Goal: Task Accomplishment & Management: Use online tool/utility

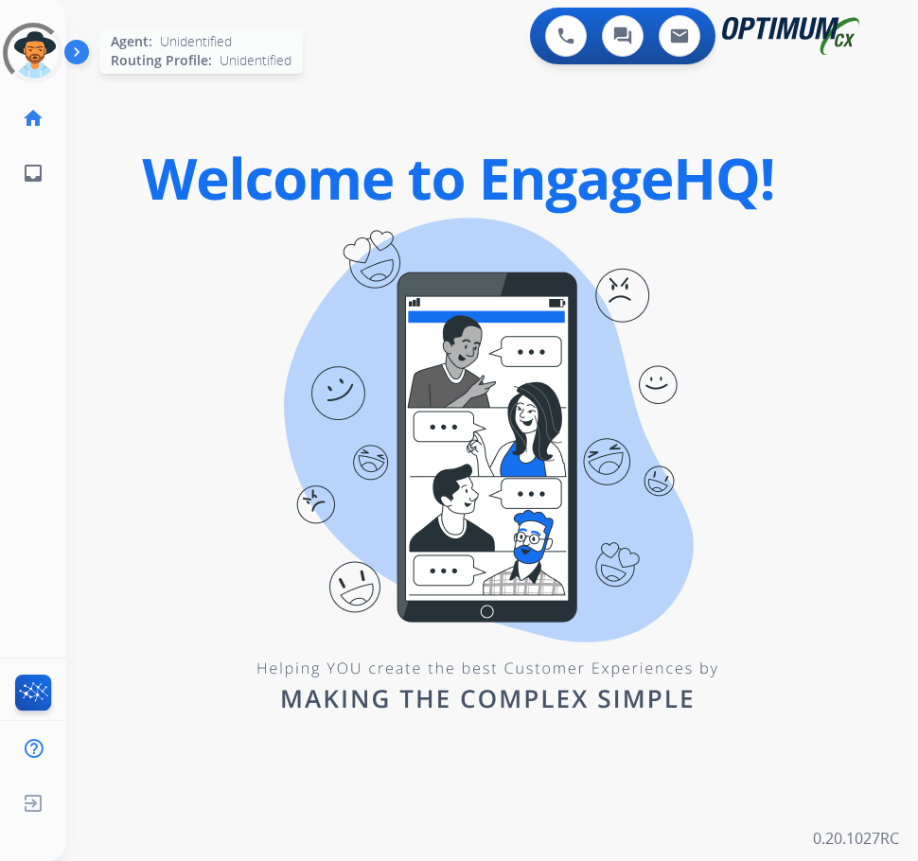
click at [28, 67] on div at bounding box center [32, 52] width 81 height 81
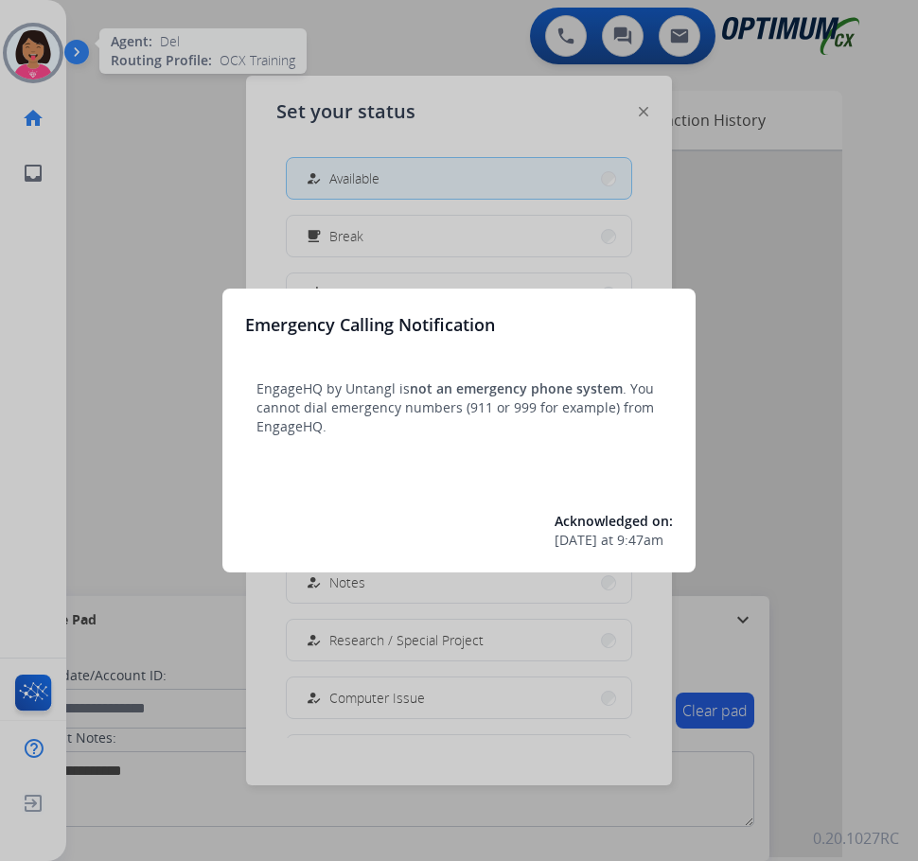
click at [396, 182] on div at bounding box center [459, 430] width 918 height 861
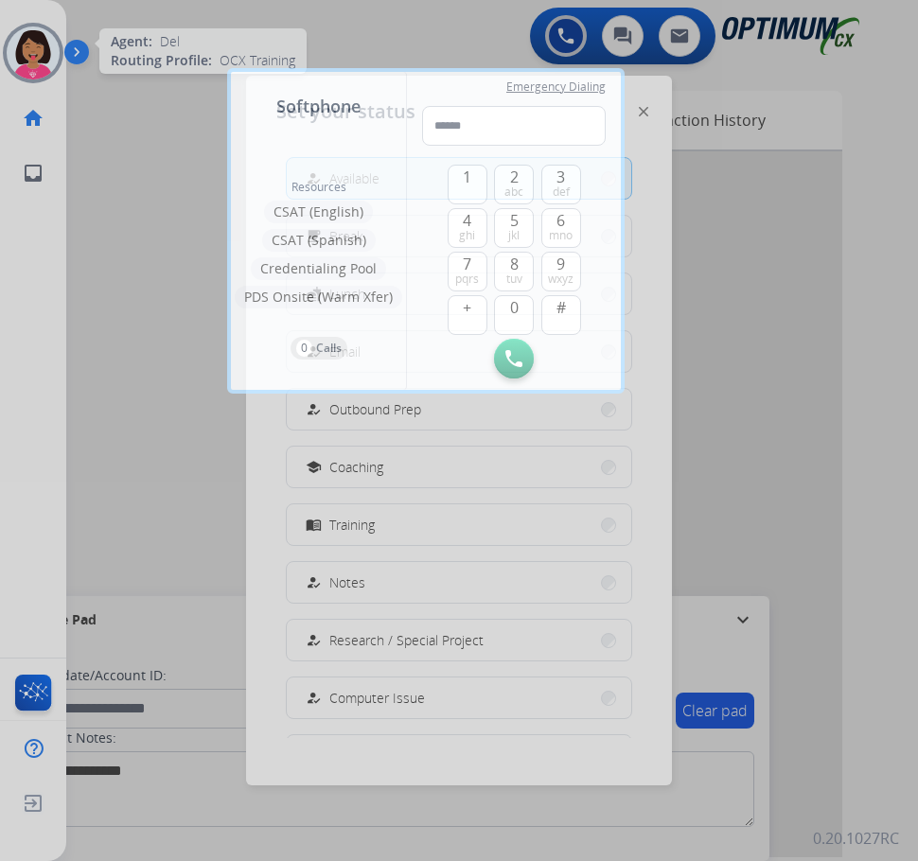
click at [81, 212] on div at bounding box center [459, 430] width 918 height 861
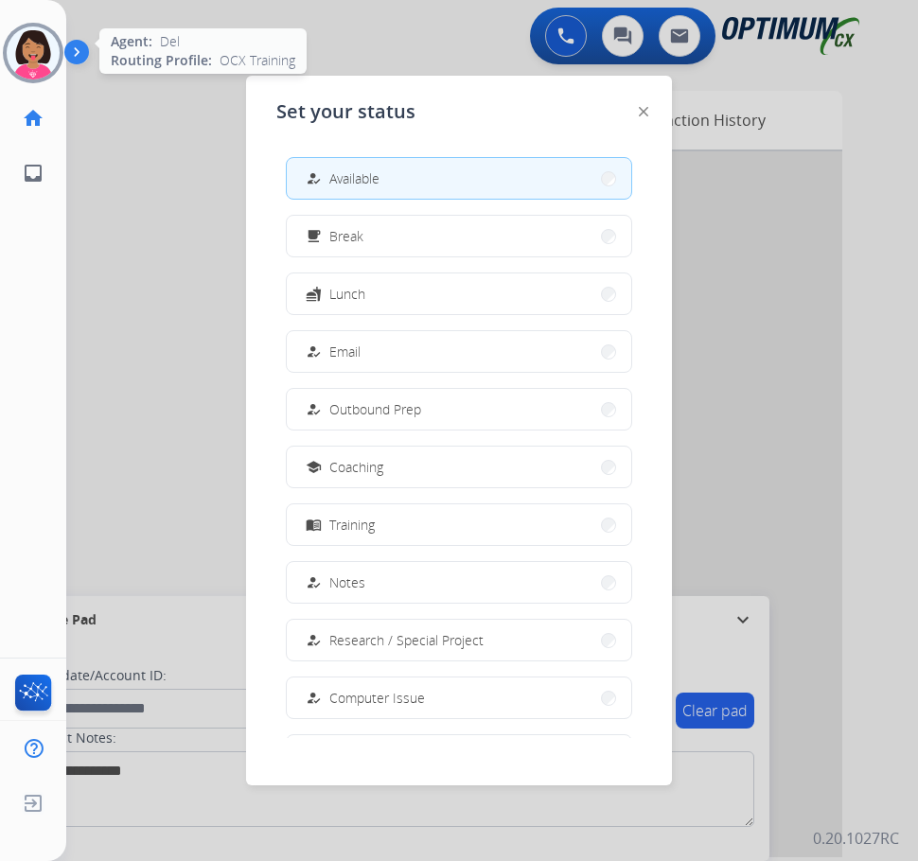
click at [487, 200] on div "how_to_reg Available free_breakfast Break fastfood Lunch how_to_reg Email how_t…" at bounding box center [458, 440] width 365 height 596
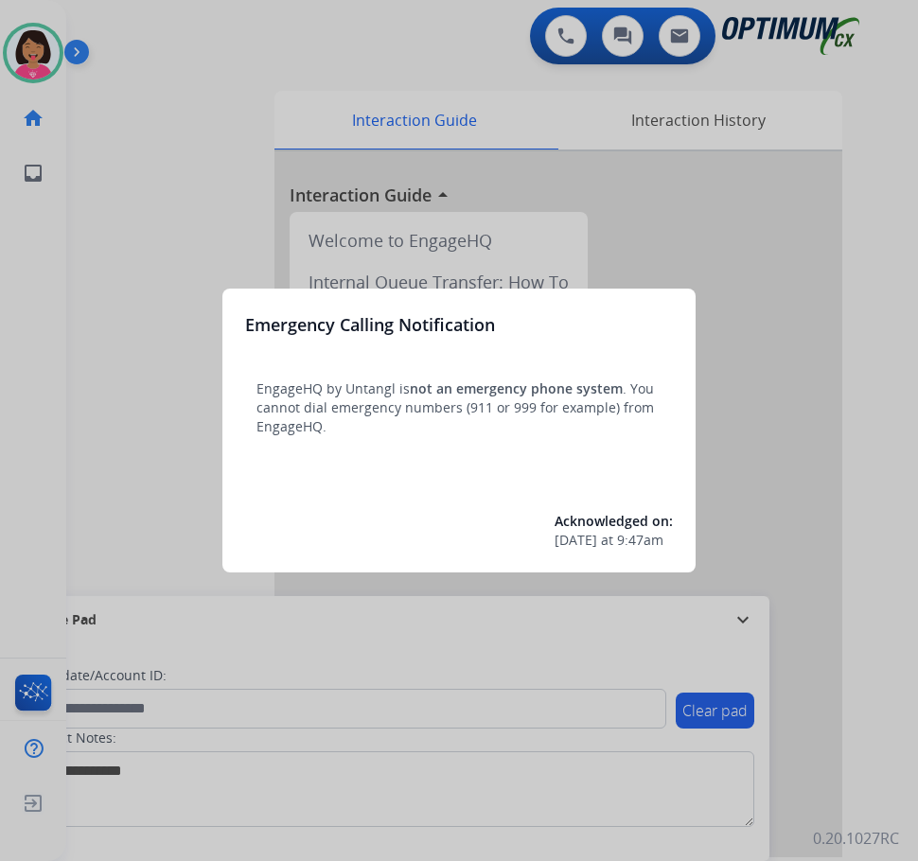
click at [77, 183] on div at bounding box center [459, 430] width 918 height 861
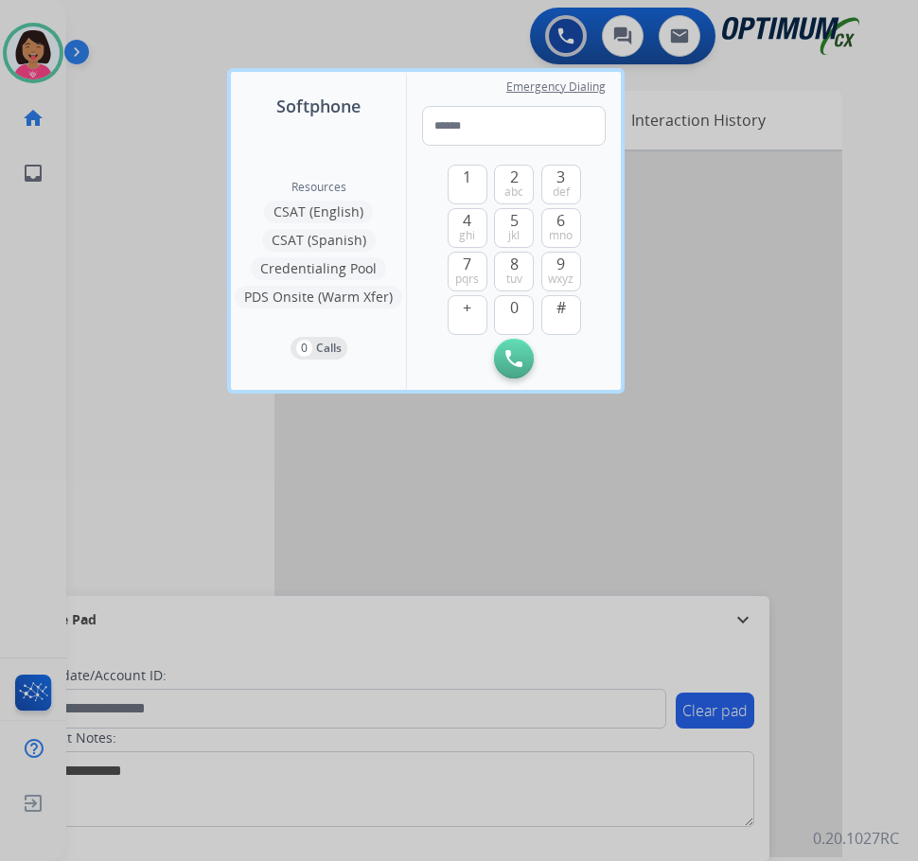
click at [97, 184] on div at bounding box center [459, 430] width 918 height 861
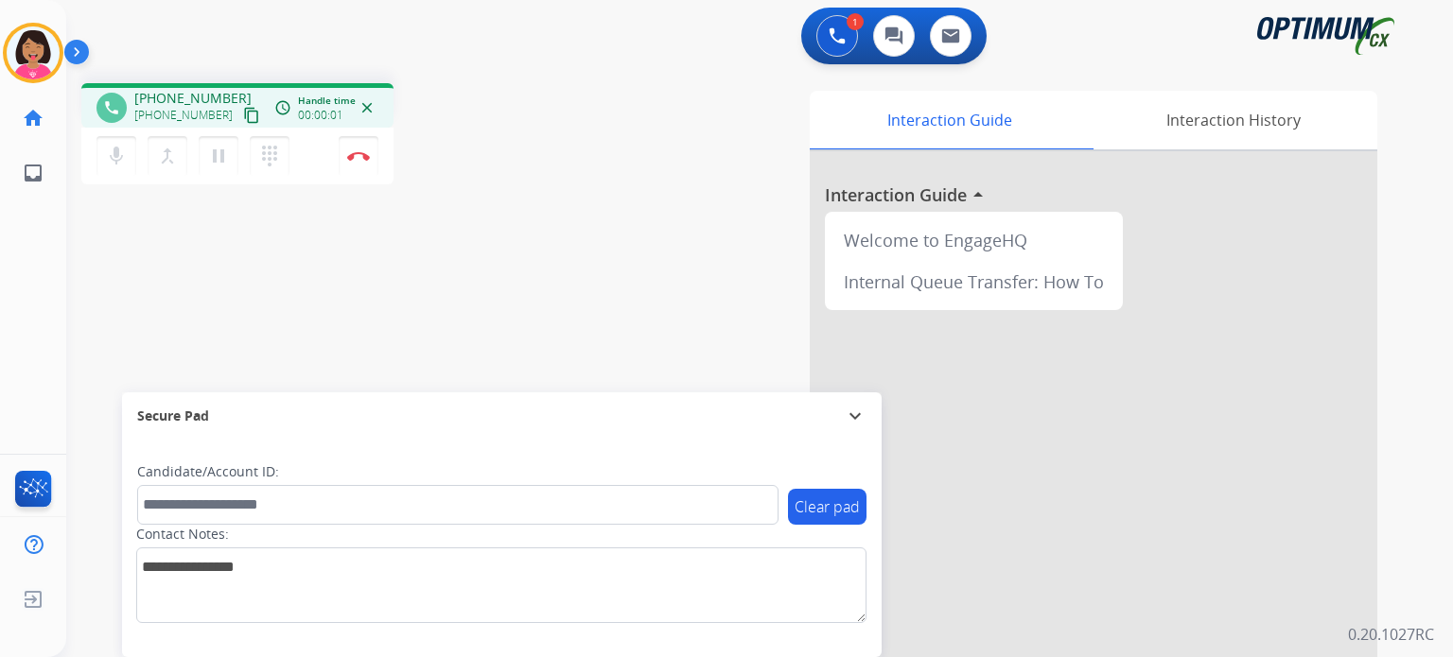
click at [243, 120] on mat-icon "content_copy" at bounding box center [251, 115] width 17 height 17
click at [117, 166] on button "mic Mute" at bounding box center [116, 156] width 40 height 40
click at [121, 165] on mat-icon "mic_off" at bounding box center [116, 156] width 23 height 23
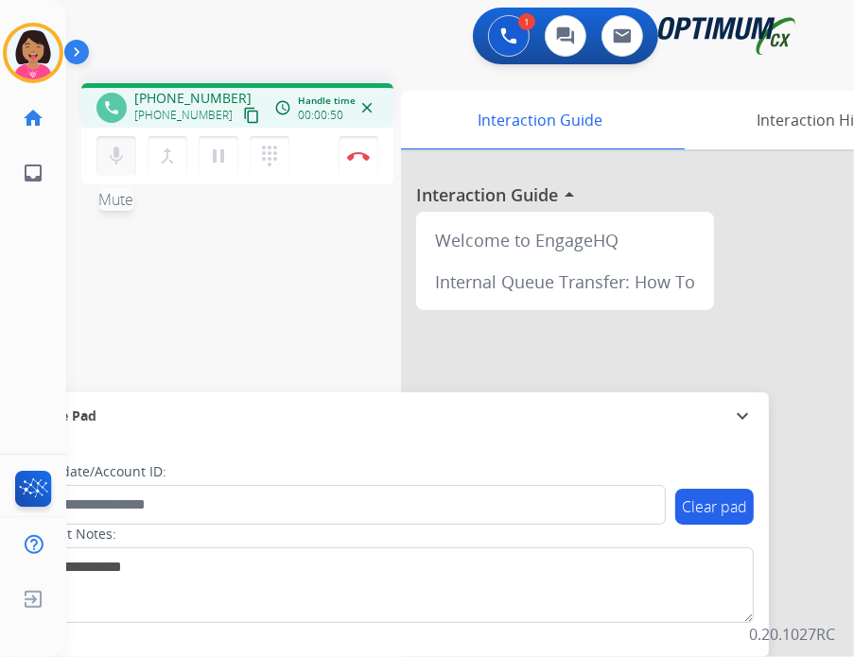
click at [121, 144] on button "mic Mute" at bounding box center [116, 156] width 40 height 40
click at [114, 166] on button "mic_off Mute" at bounding box center [116, 156] width 40 height 40
click at [359, 143] on button "Disconnect" at bounding box center [359, 156] width 40 height 40
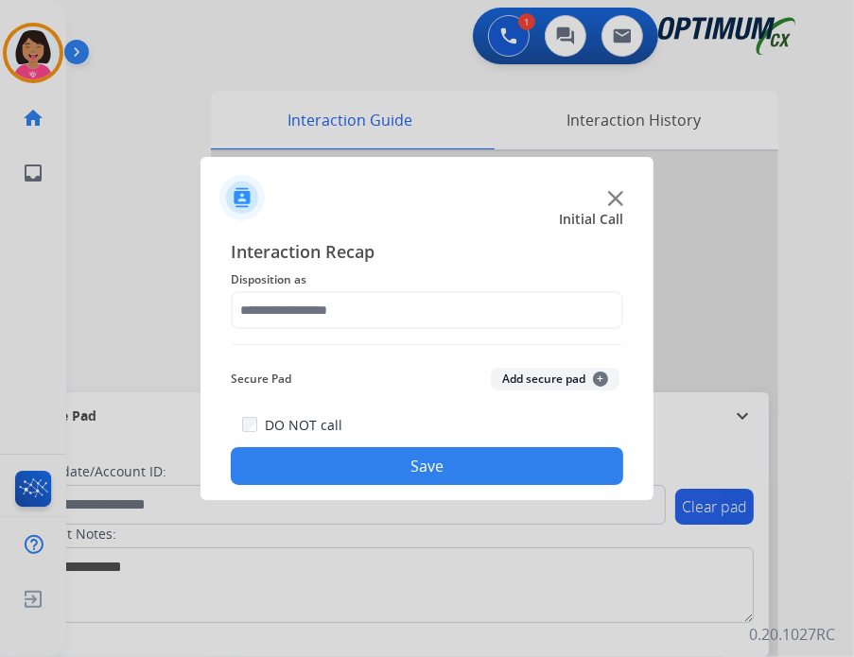
click at [216, 311] on div "Interaction Recap Disposition as Secure Pad Add secure pad + DO NOT call Save" at bounding box center [427, 361] width 453 height 277
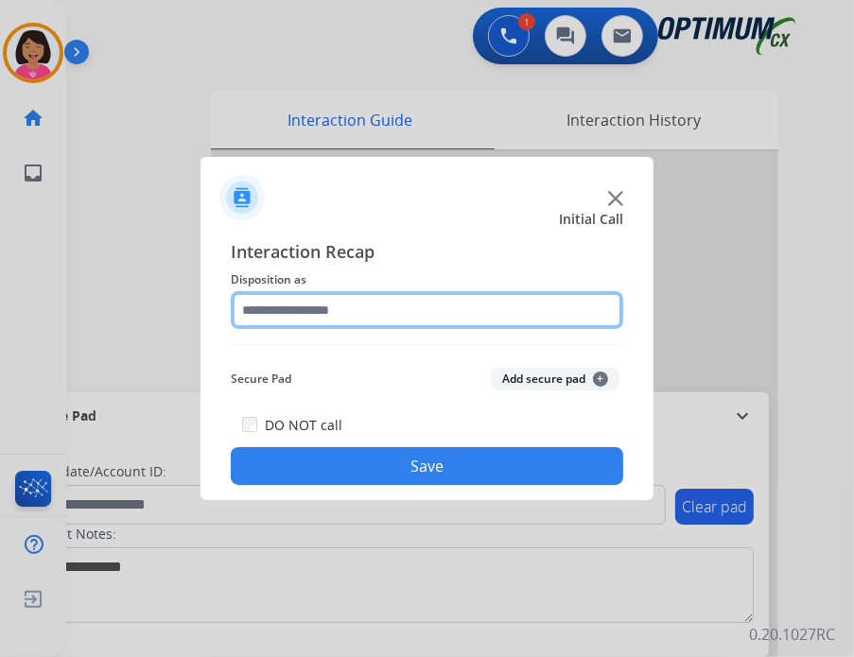
click at [334, 306] on input "text" at bounding box center [427, 310] width 393 height 38
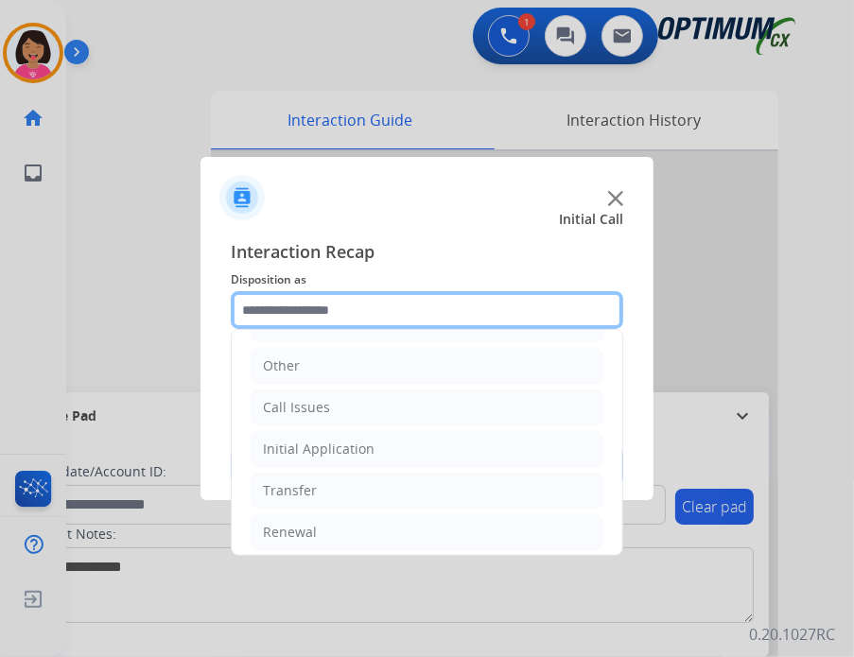
scroll to position [119, 0]
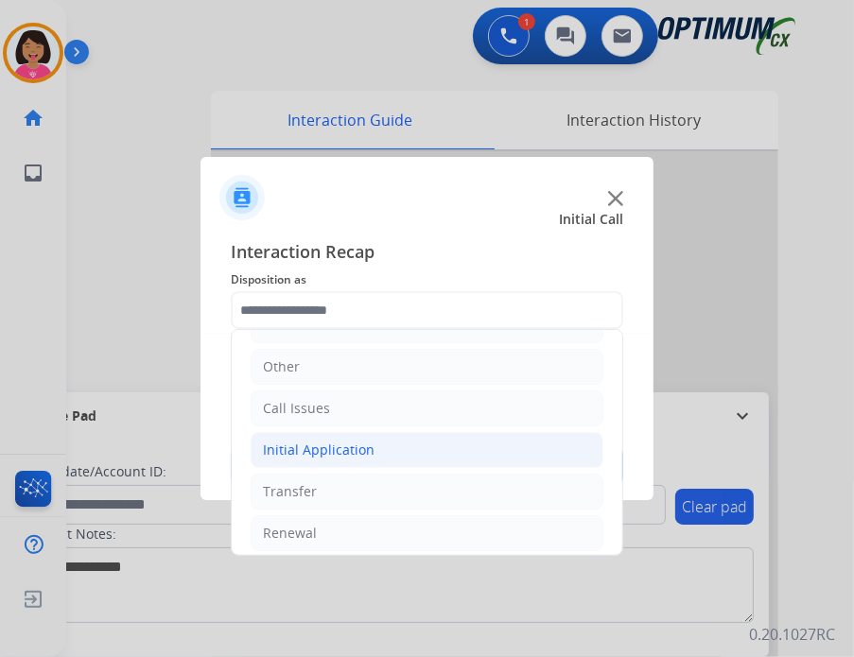
click at [352, 441] on div "Initial Application" at bounding box center [319, 450] width 112 height 19
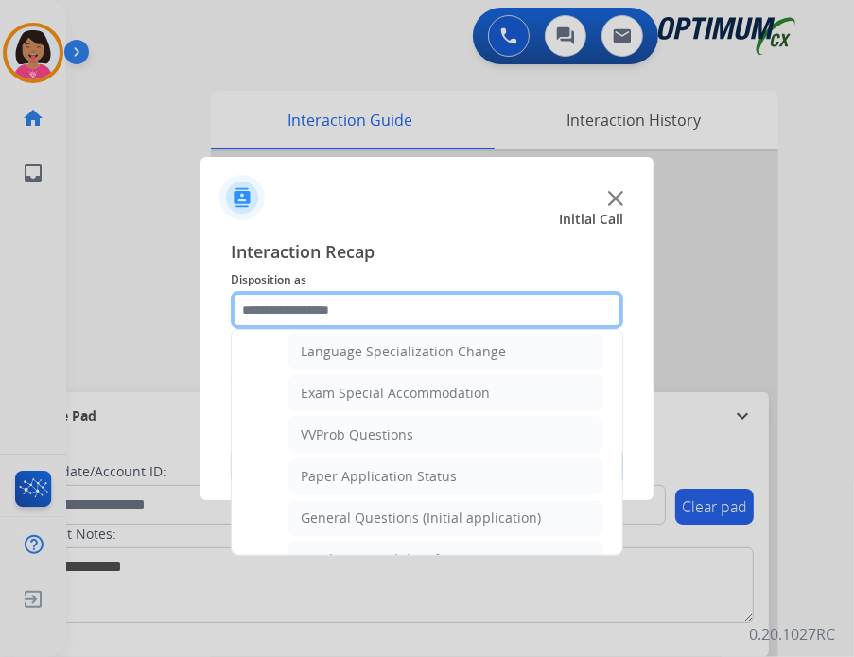
scroll to position [957, 0]
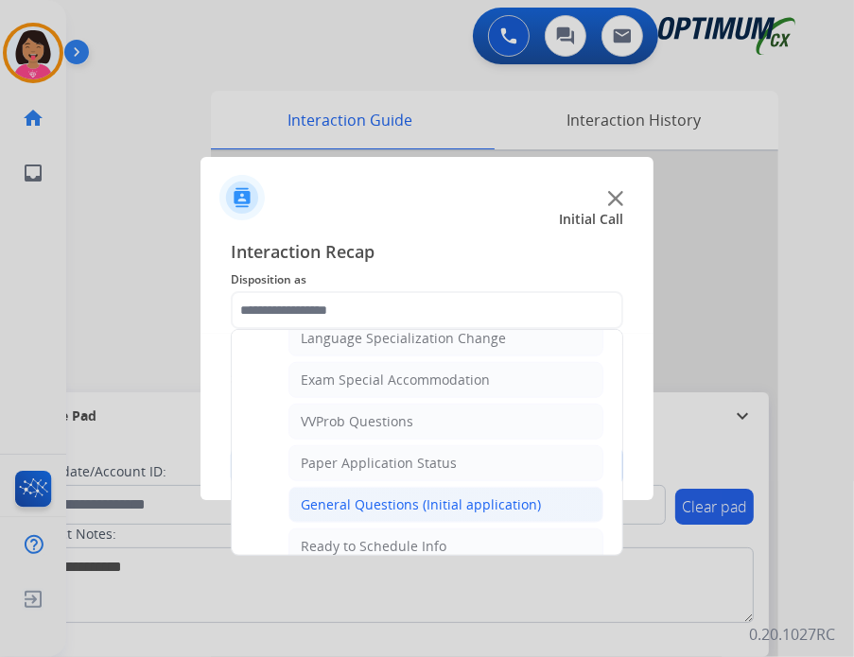
click at [352, 496] on div "General Questions (Initial application)" at bounding box center [421, 505] width 240 height 19
type input "**********"
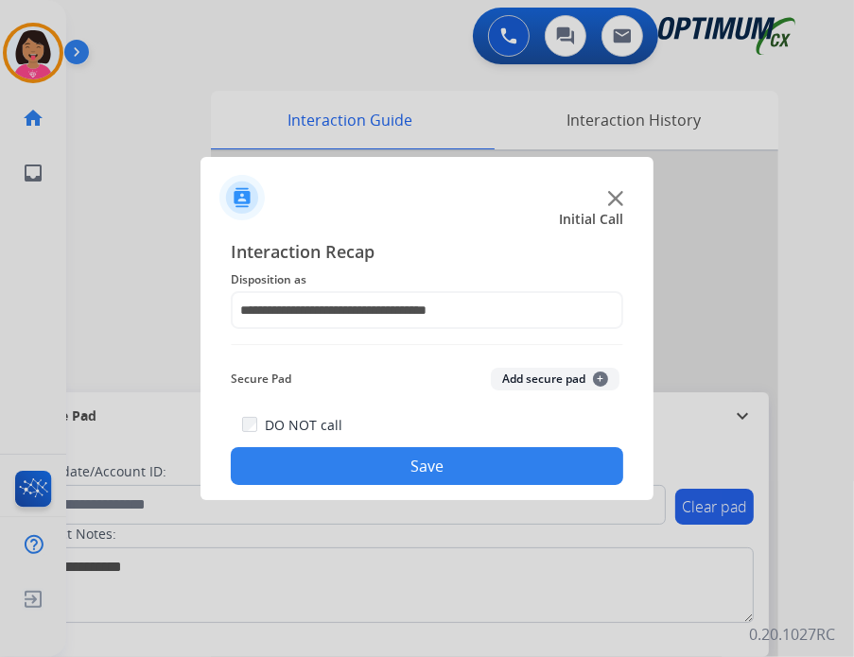
click at [481, 469] on button "Save" at bounding box center [427, 466] width 393 height 38
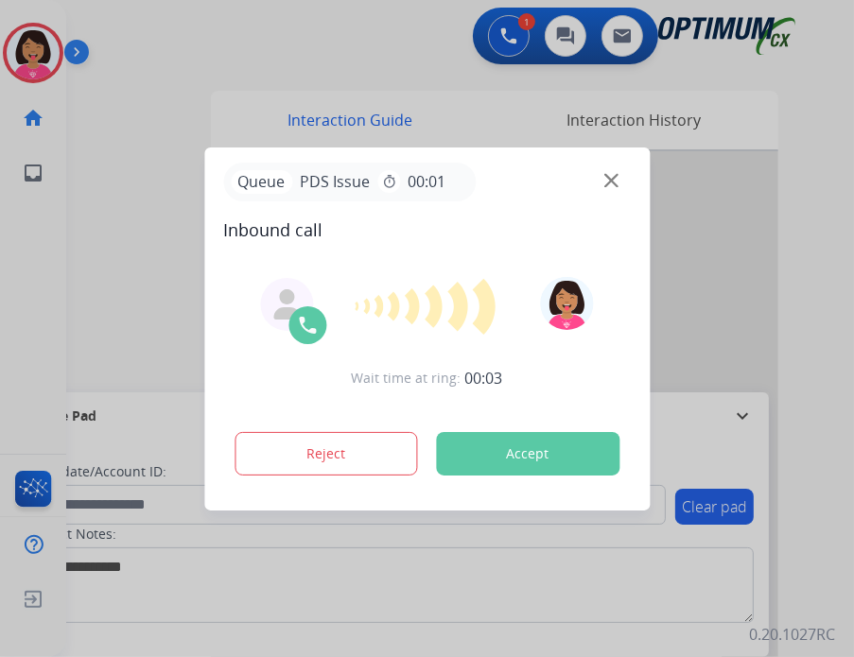
click at [111, 272] on div at bounding box center [427, 328] width 854 height 657
click at [610, 182] on img at bounding box center [611, 180] width 14 height 14
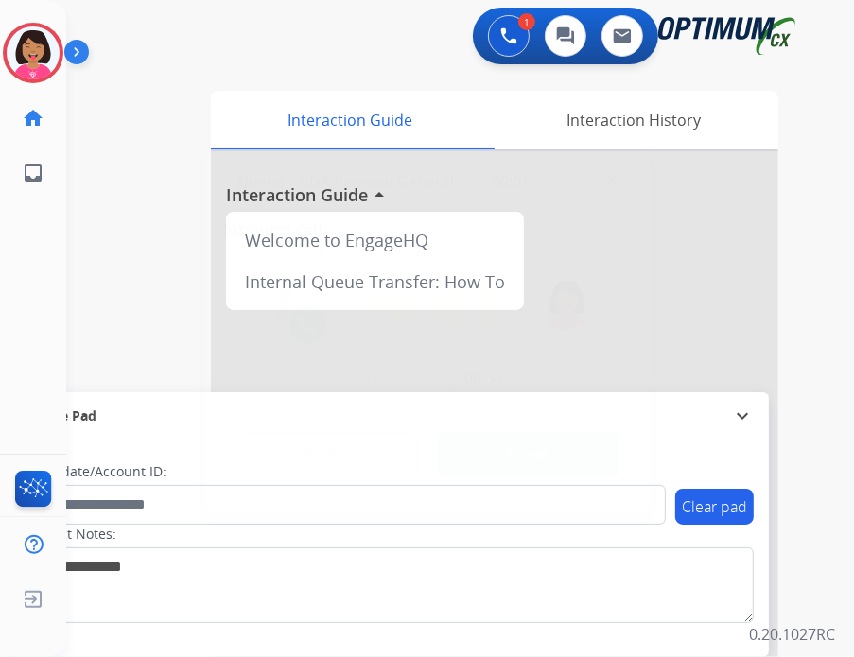
click at [61, 334] on div at bounding box center [427, 328] width 854 height 657
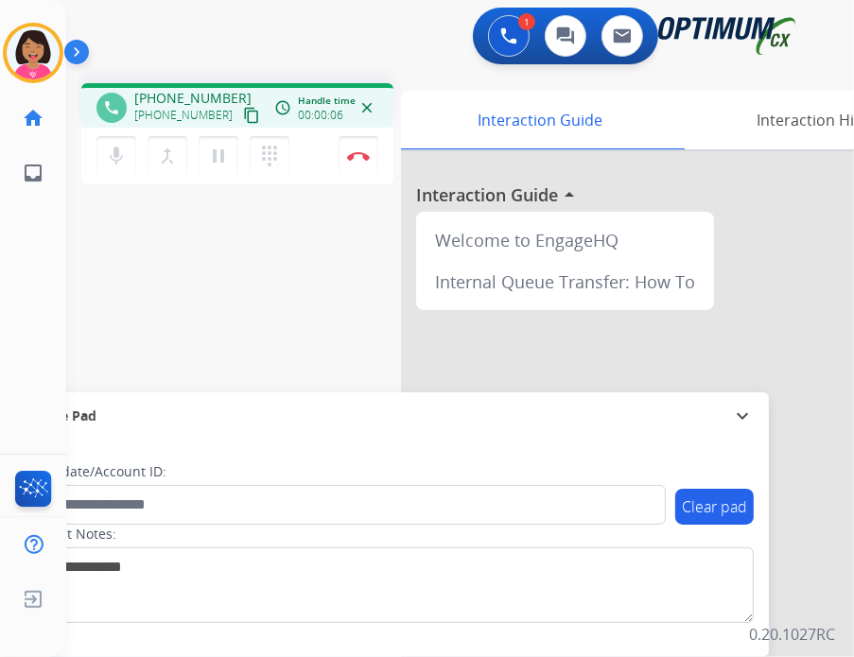
click at [228, 104] on div "[PHONE_NUMBER] content_copy" at bounding box center [198, 115] width 129 height 23
click at [366, 148] on button "Disconnect" at bounding box center [359, 156] width 40 height 40
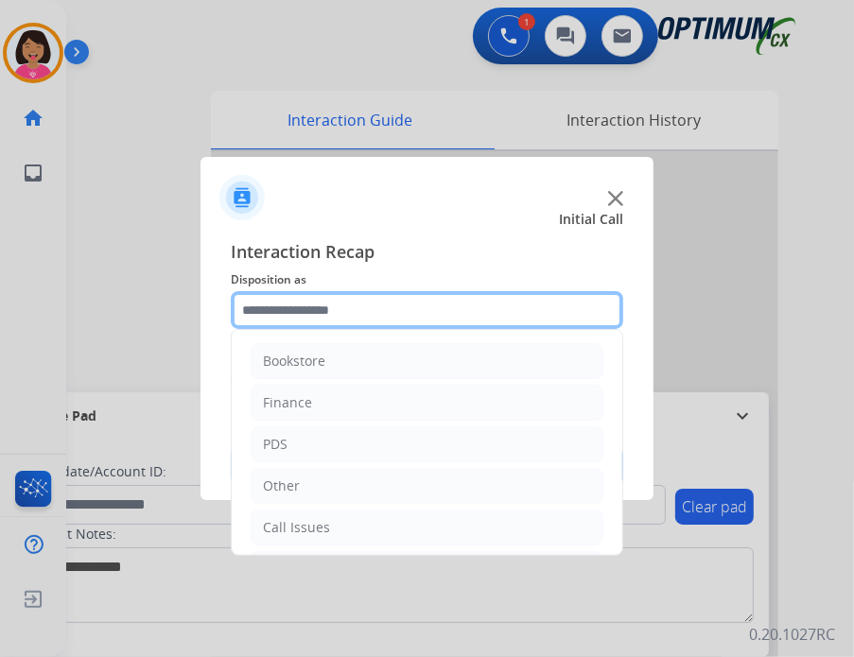
click at [394, 312] on input "text" at bounding box center [427, 310] width 393 height 38
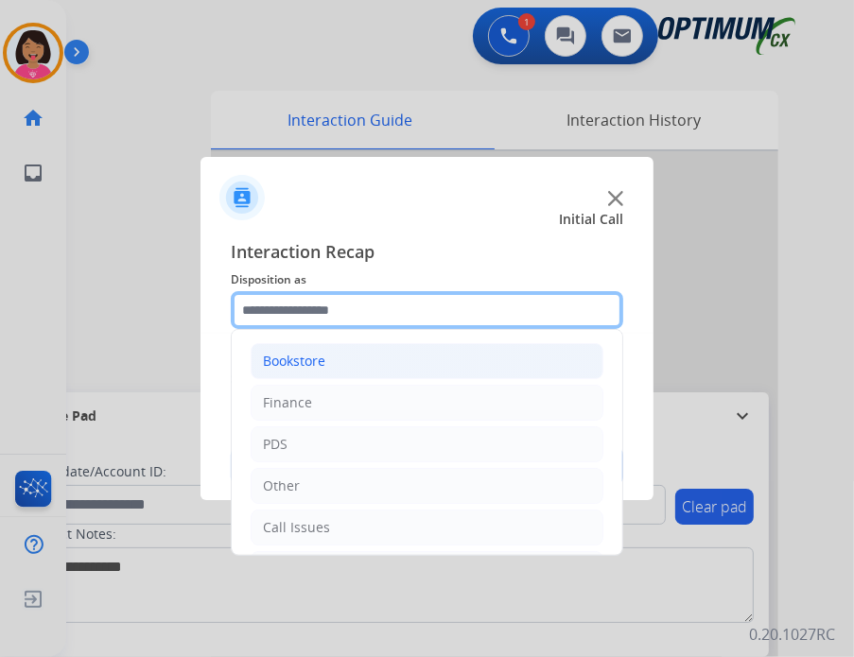
scroll to position [125, 0]
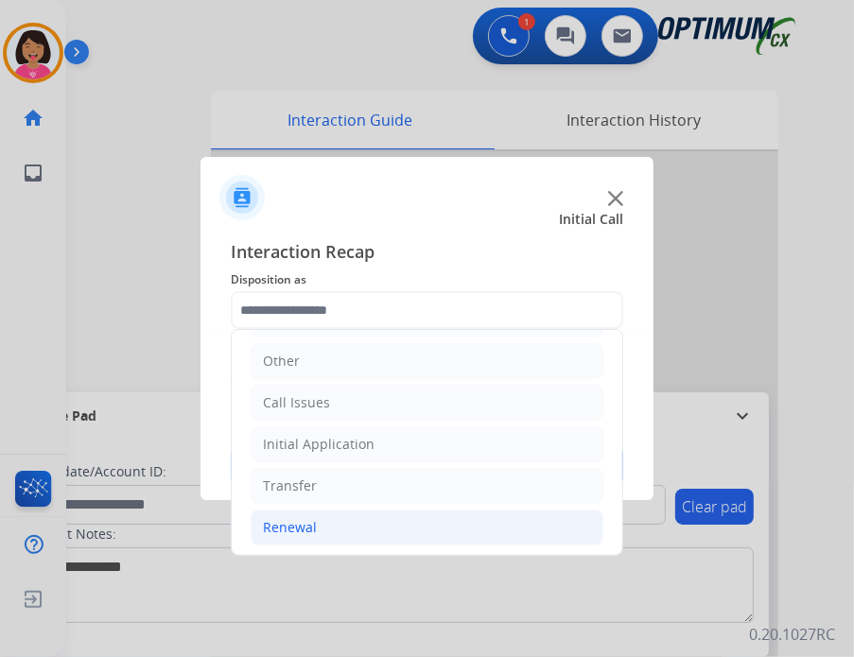
click at [368, 517] on li "Renewal" at bounding box center [427, 528] width 353 height 36
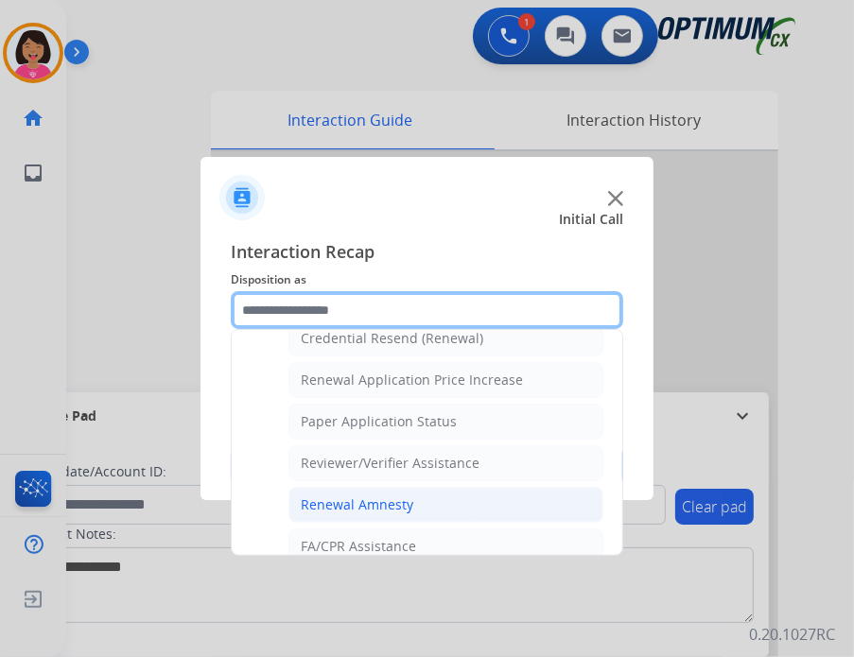
scroll to position [624, 0]
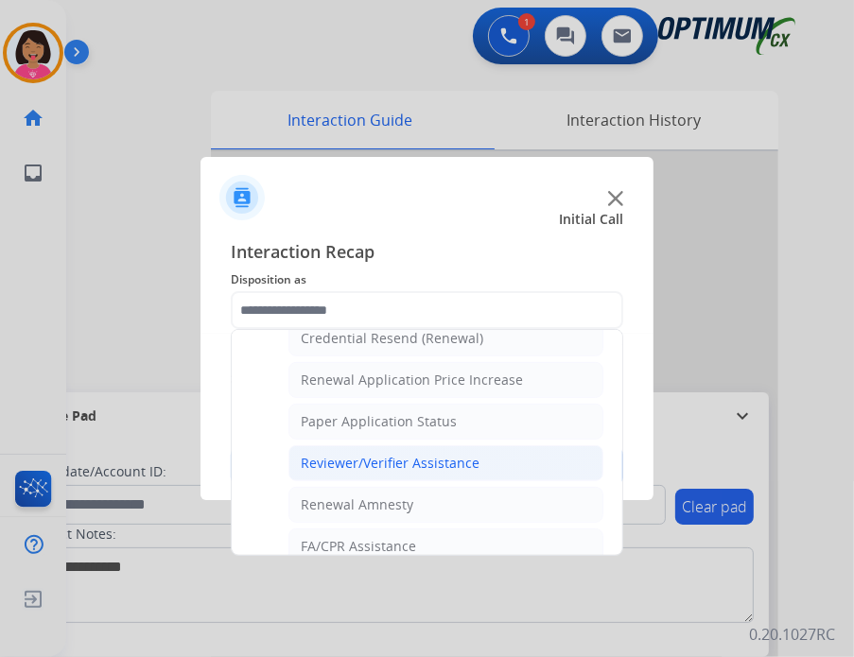
click at [376, 461] on div "Reviewer/Verifier Assistance" at bounding box center [390, 463] width 179 height 19
type input "**********"
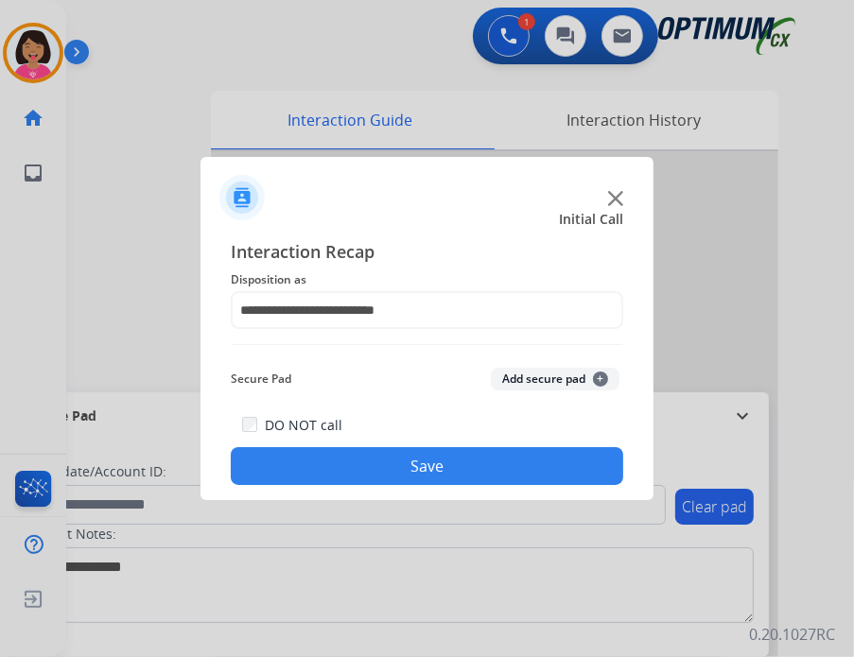
click at [380, 479] on button "Save" at bounding box center [427, 466] width 393 height 38
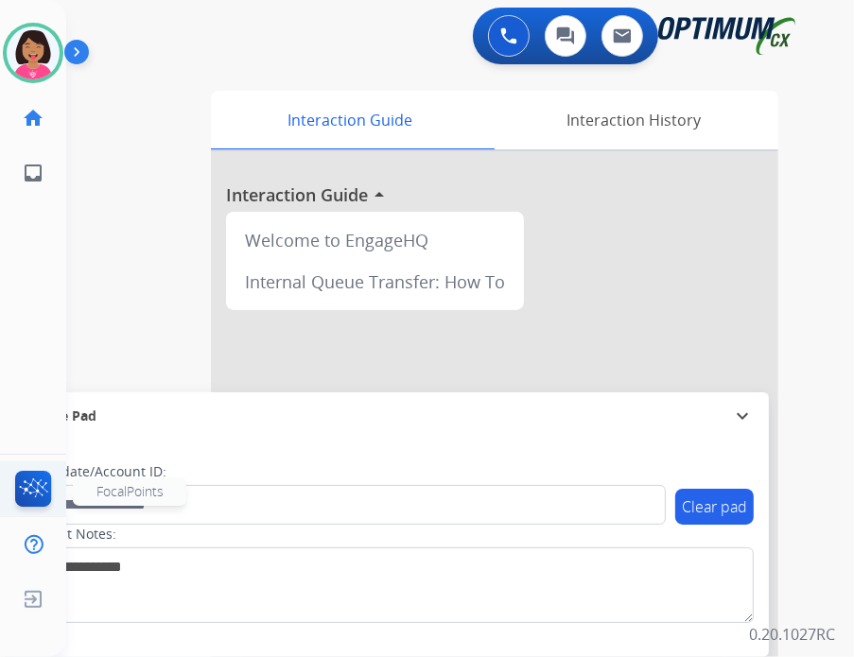
click at [53, 472] on img at bounding box center [33, 493] width 44 height 44
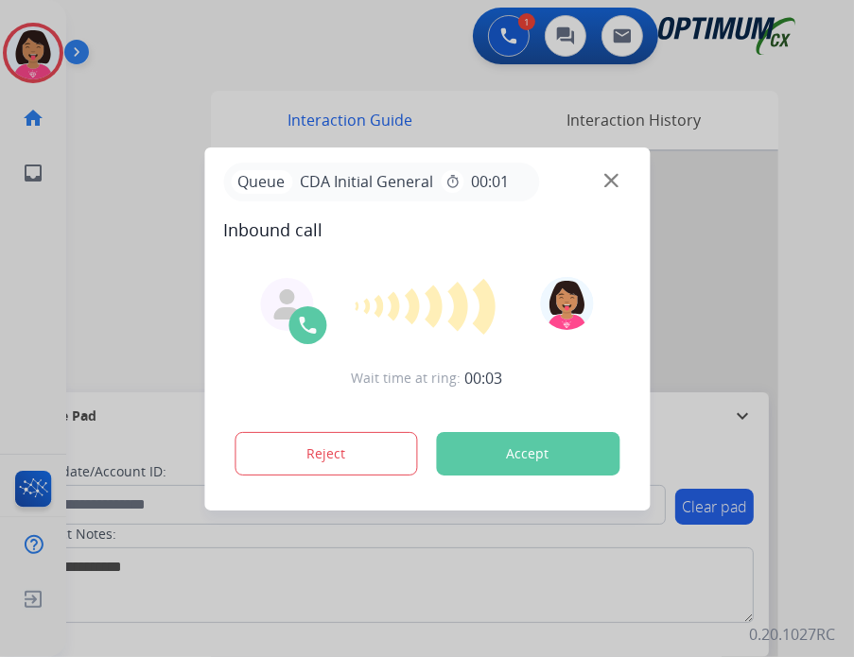
drag, startPoint x: 204, startPoint y: 330, endPoint x: 221, endPoint y: 324, distance: 17.9
click at [221, 324] on div "Queue CDA Initial General timer 00:01 Inbound call Wait time at ring: 00:03 Rej…" at bounding box center [427, 329] width 446 height 363
click at [609, 181] on img at bounding box center [611, 180] width 14 height 14
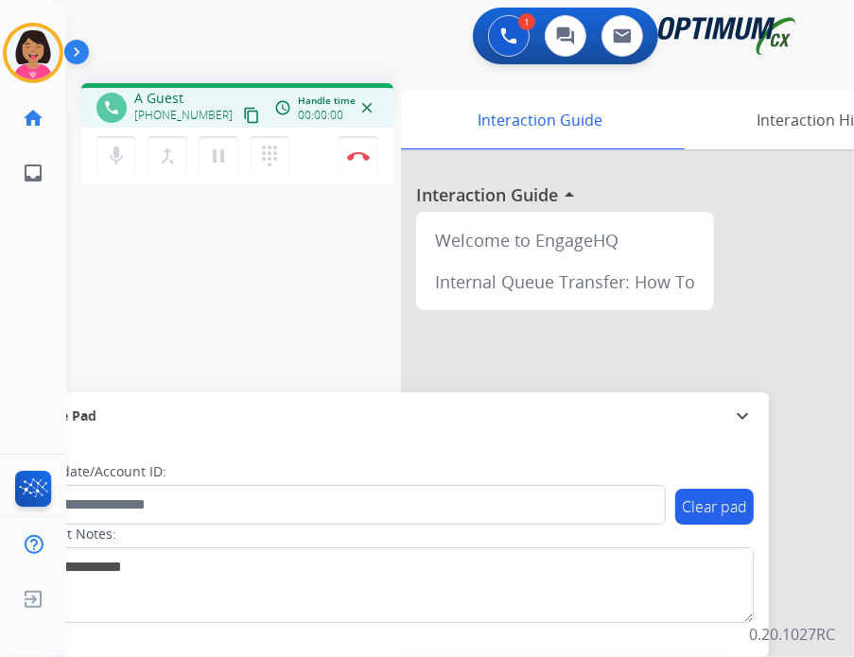
click at [240, 109] on button "content_copy" at bounding box center [251, 115] width 23 height 23
click at [71, 91] on div "phone [PHONE_NUMBER] [PHONE_NUMBER] content_copy access_time Call metrics Queue…" at bounding box center [437, 462] width 743 height 789
click at [111, 156] on mat-icon "mic" at bounding box center [116, 156] width 23 height 23
click at [111, 156] on mat-icon "mic_off" at bounding box center [116, 156] width 23 height 23
click at [359, 160] on img at bounding box center [358, 155] width 23 height 9
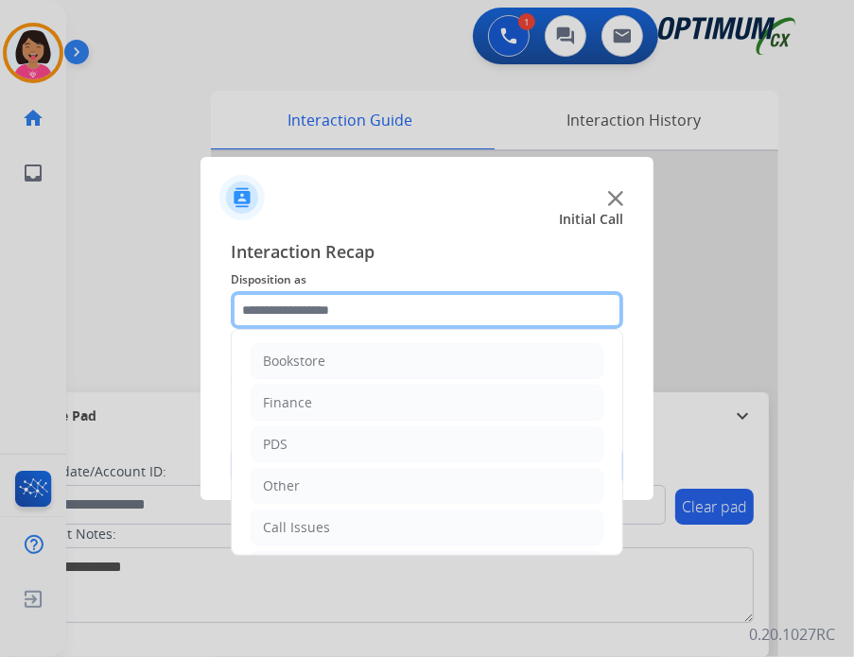
click at [392, 309] on input "text" at bounding box center [427, 310] width 393 height 38
drag, startPoint x: 383, startPoint y: 436, endPoint x: 297, endPoint y: 321, distance: 144.0
click at [297, 321] on input "text" at bounding box center [427, 310] width 393 height 38
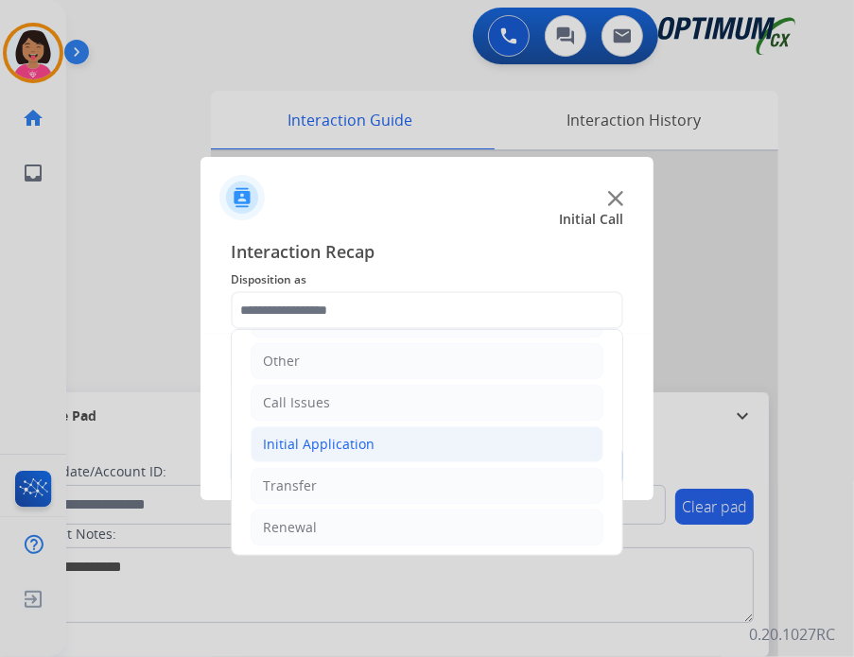
click at [352, 449] on div "Initial Application" at bounding box center [319, 444] width 112 height 19
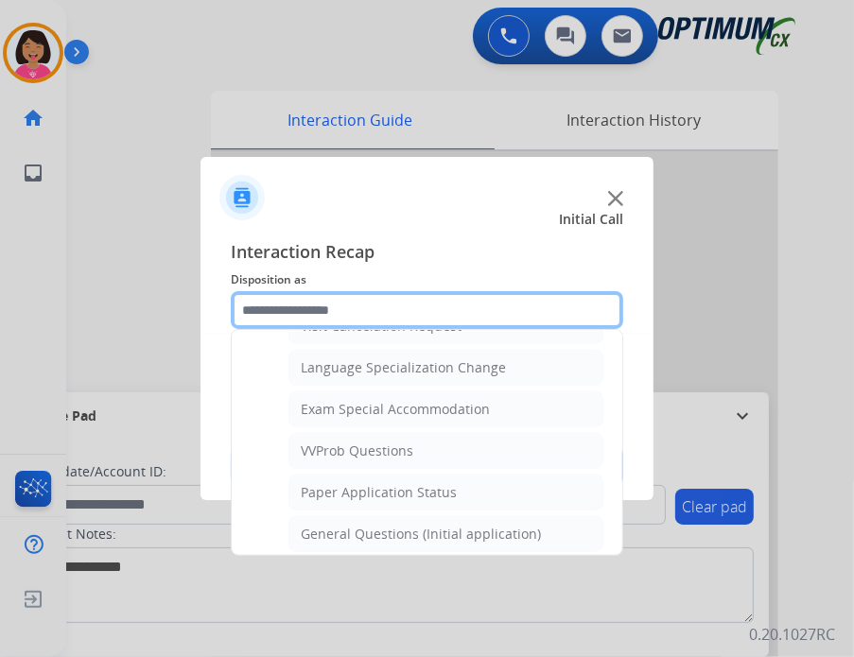
scroll to position [996, 0]
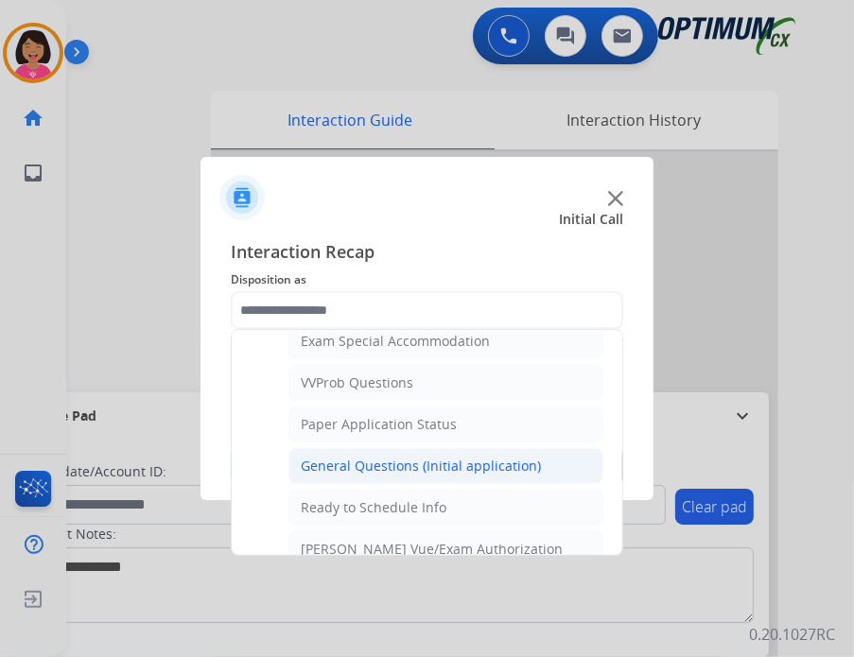
click at [352, 457] on div "General Questions (Initial application)" at bounding box center [421, 466] width 240 height 19
type input "**********"
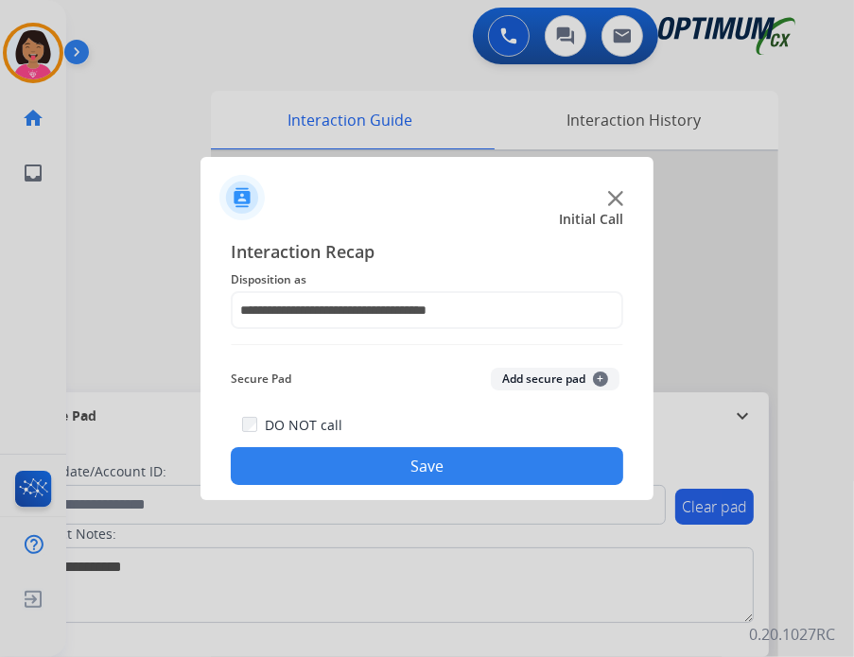
click at [352, 449] on button "Save" at bounding box center [427, 466] width 393 height 38
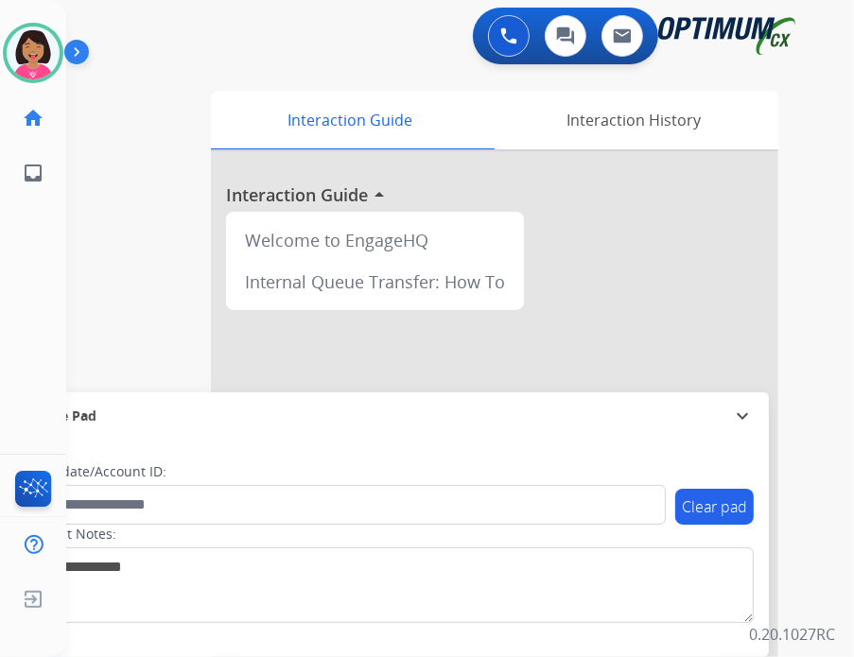
click at [34, 354] on div "Del Available Edit Avatar Agent: Del Routing Profile: OCX Training home Home Ho…" at bounding box center [33, 328] width 66 height 657
click at [23, 81] on div at bounding box center [33, 53] width 61 height 61
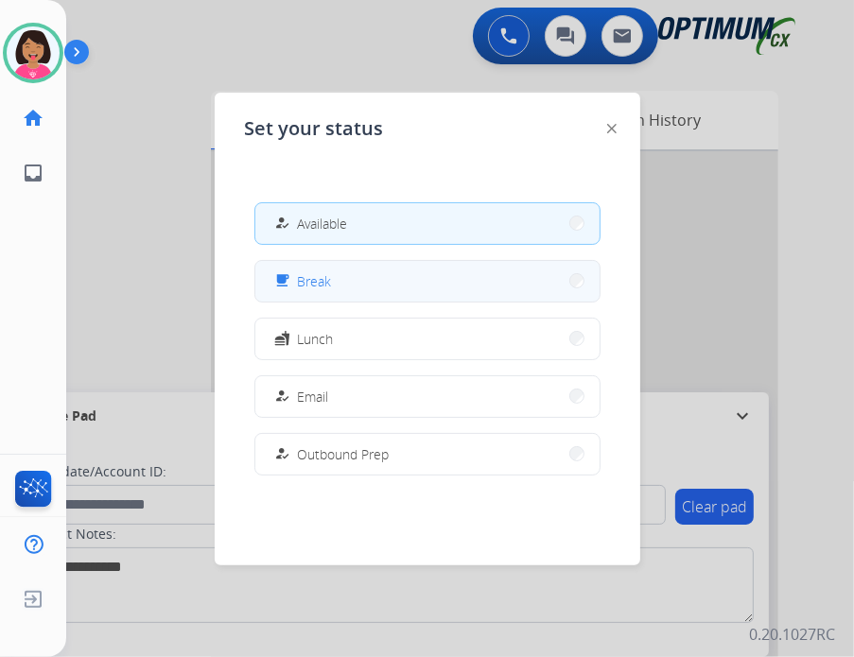
click at [337, 266] on button "free_breakfast Break" at bounding box center [427, 281] width 344 height 41
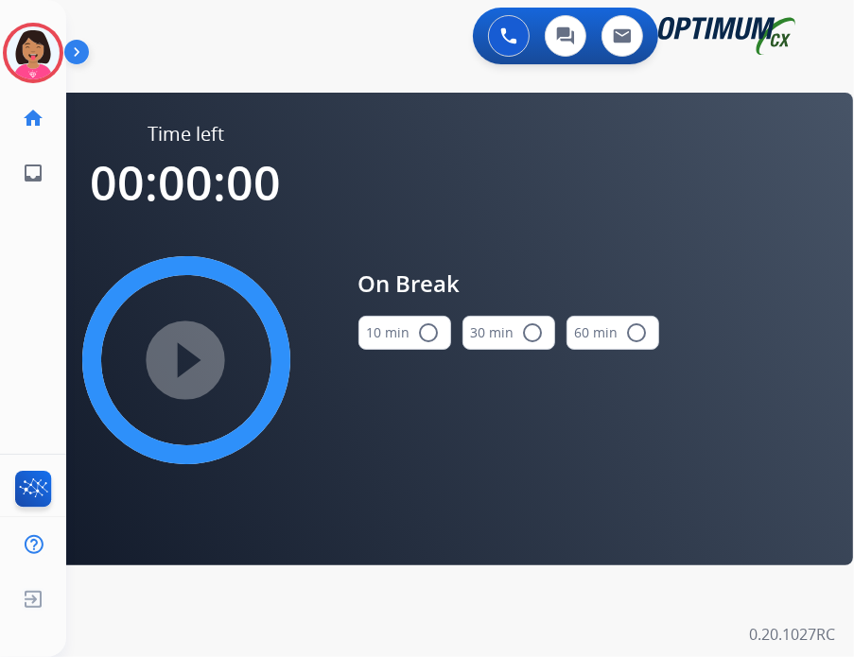
click at [418, 338] on mat-icon "radio_button_unchecked" at bounding box center [429, 333] width 23 height 23
click at [183, 349] on mat-icon "play_circle_filled" at bounding box center [186, 360] width 23 height 23
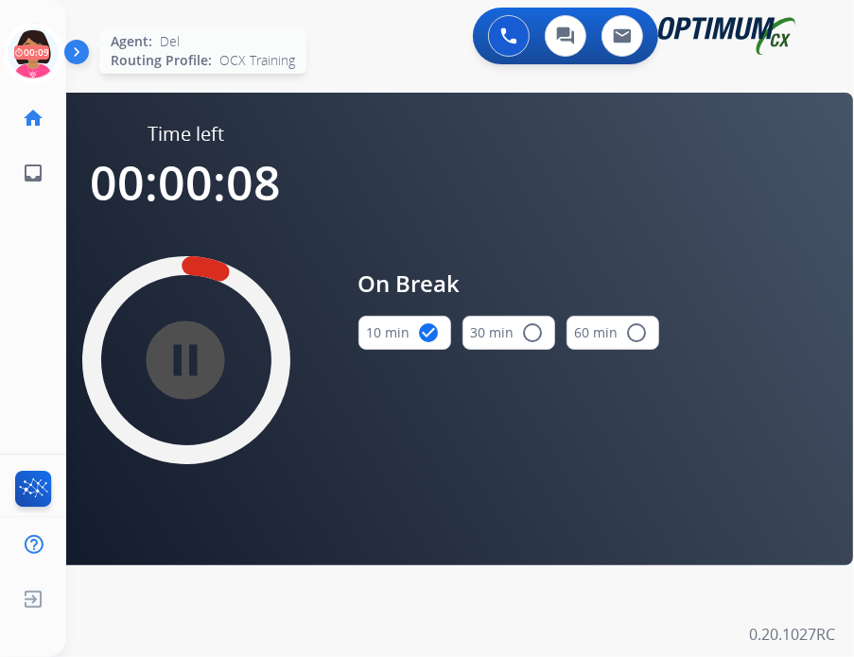
click at [19, 51] on icon at bounding box center [33, 53] width 61 height 61
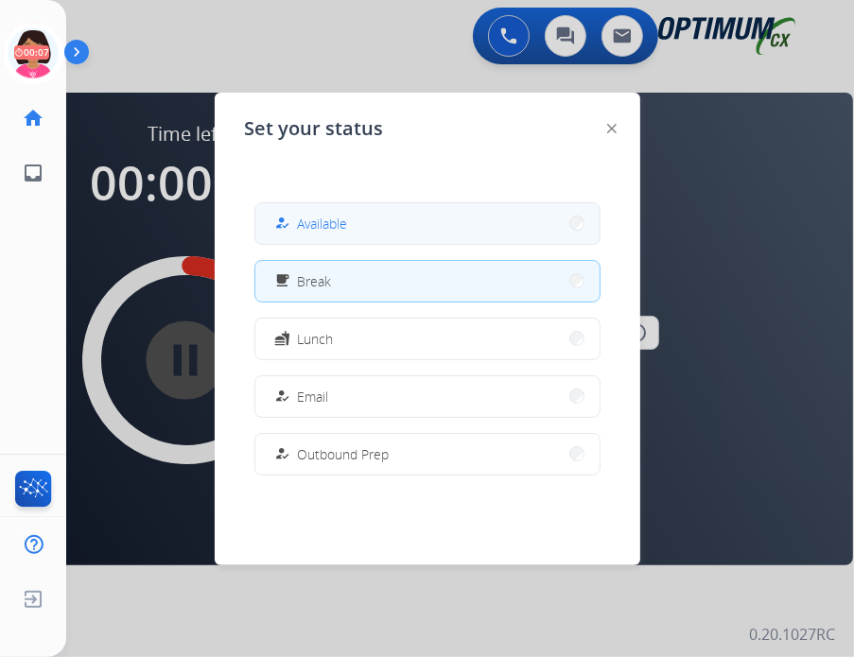
click at [344, 222] on span "Available" at bounding box center [323, 224] width 50 height 20
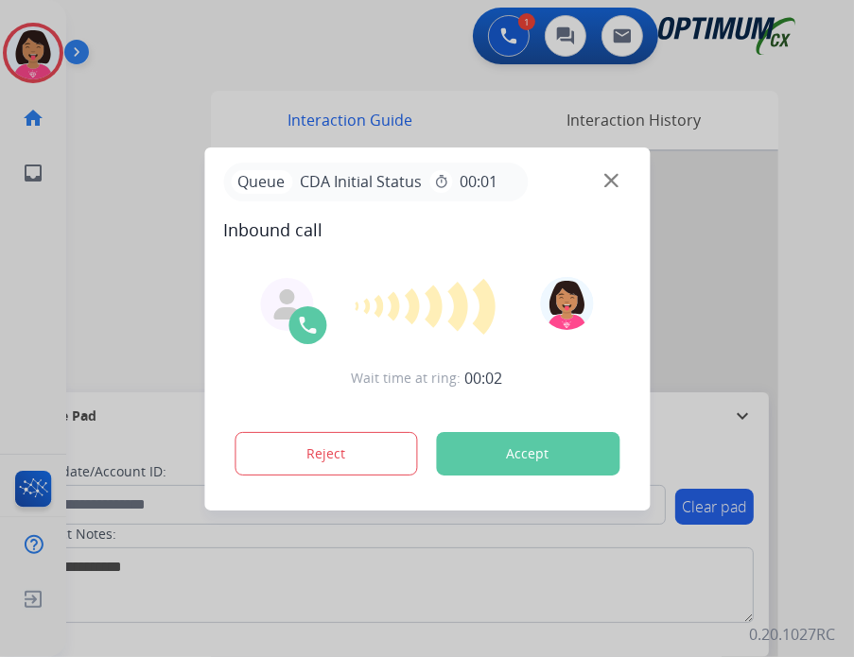
click at [37, 38] on div at bounding box center [427, 328] width 854 height 657
drag, startPoint x: 155, startPoint y: 26, endPoint x: 182, endPoint y: 44, distance: 31.5
click at [182, 44] on div at bounding box center [427, 328] width 854 height 657
click at [613, 183] on img at bounding box center [611, 180] width 14 height 14
click at [598, 184] on div "Queue CDA Renewal Status timer 00:01" at bounding box center [427, 182] width 408 height 39
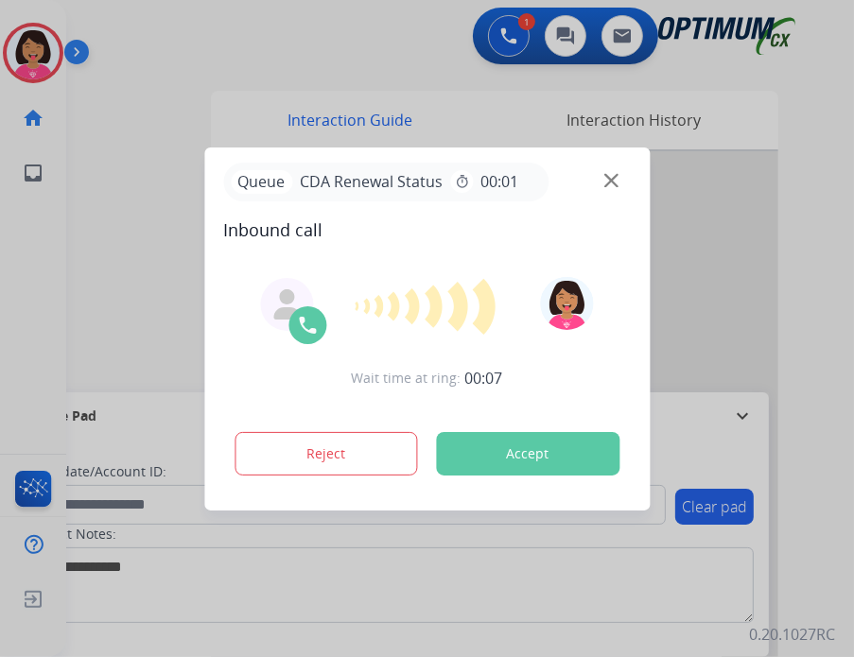
click at [608, 174] on img at bounding box center [611, 180] width 14 height 14
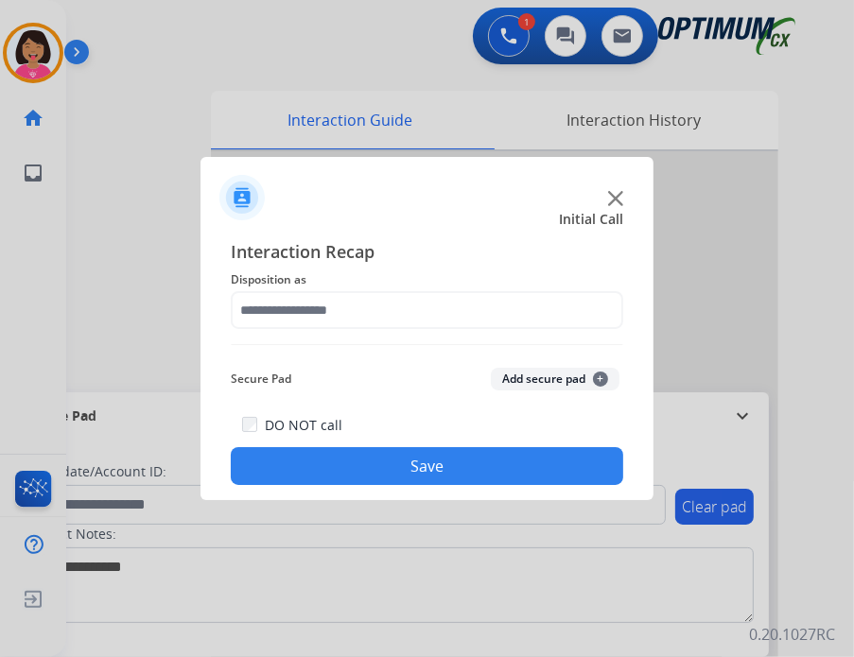
click at [615, 195] on img at bounding box center [615, 198] width 15 height 15
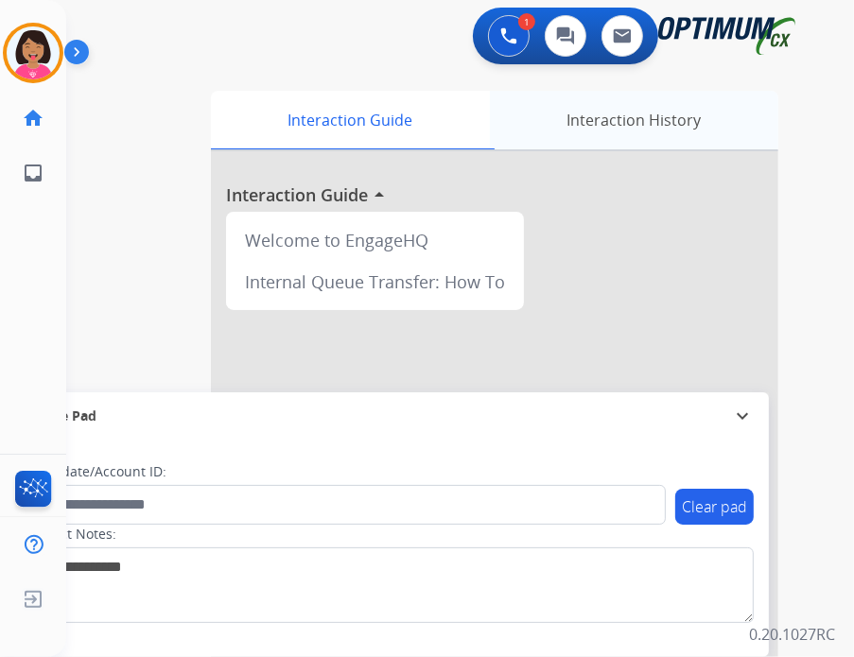
click at [640, 120] on div "Interaction History" at bounding box center [634, 120] width 289 height 59
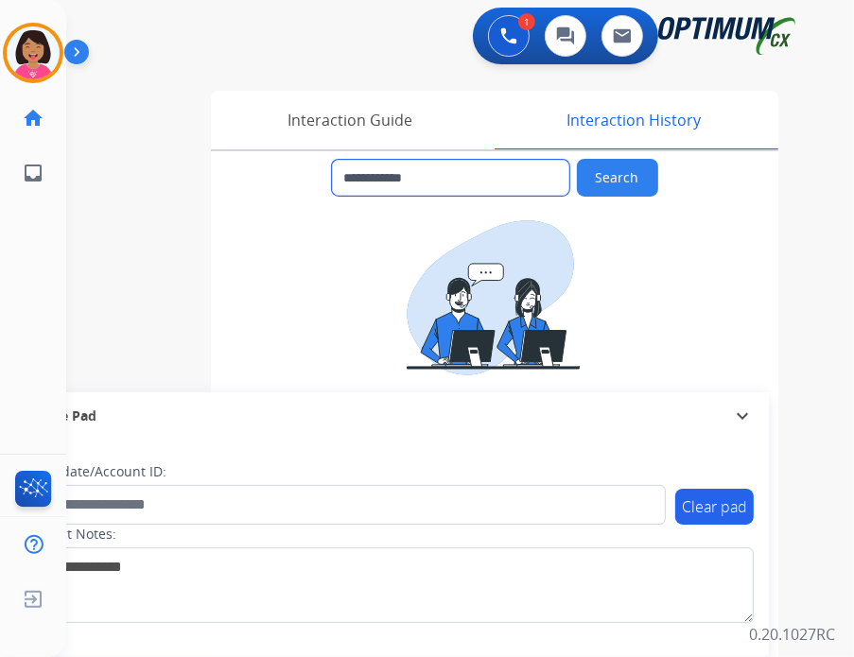
drag, startPoint x: 512, startPoint y: 182, endPoint x: 488, endPoint y: 177, distance: 24.1
click at [488, 177] on input "**********" at bounding box center [450, 178] width 237 height 36
drag, startPoint x: 488, startPoint y: 177, endPoint x: 360, endPoint y: 170, distance: 127.9
click at [360, 170] on input "**********" at bounding box center [450, 178] width 237 height 36
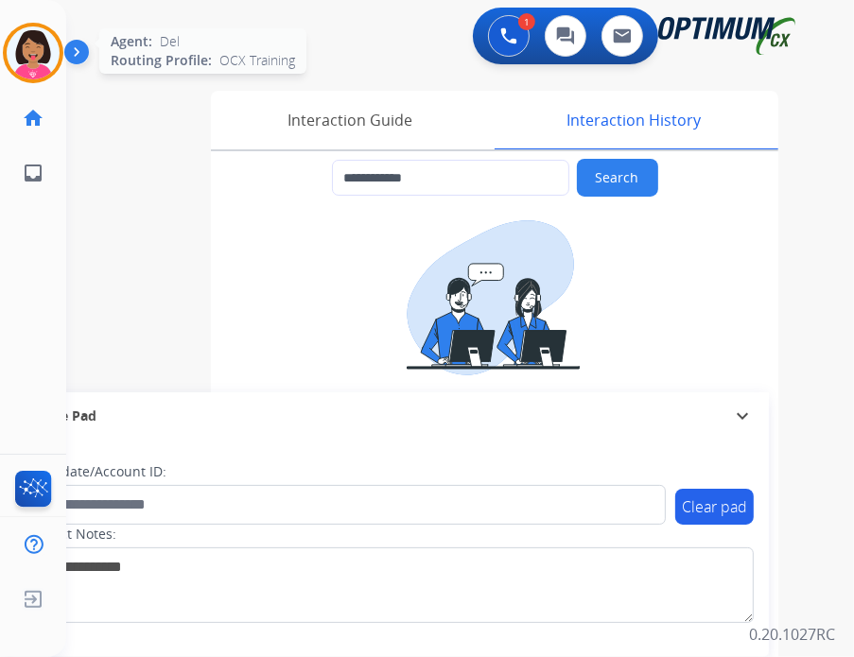
click at [41, 68] on img at bounding box center [33, 52] width 53 height 53
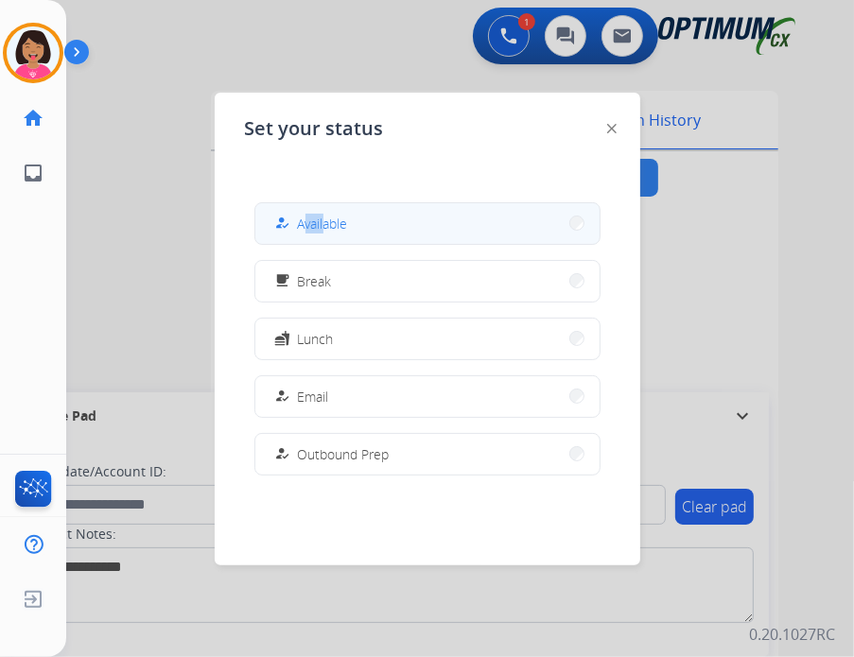
drag, startPoint x: 304, startPoint y: 193, endPoint x: 325, endPoint y: 218, distance: 32.8
click at [325, 218] on div "how_to_reg Available free_breakfast Break fastfood Lunch how_to_reg Email how_t…" at bounding box center [427, 338] width 365 height 303
click at [330, 219] on span "Available" at bounding box center [323, 224] width 50 height 20
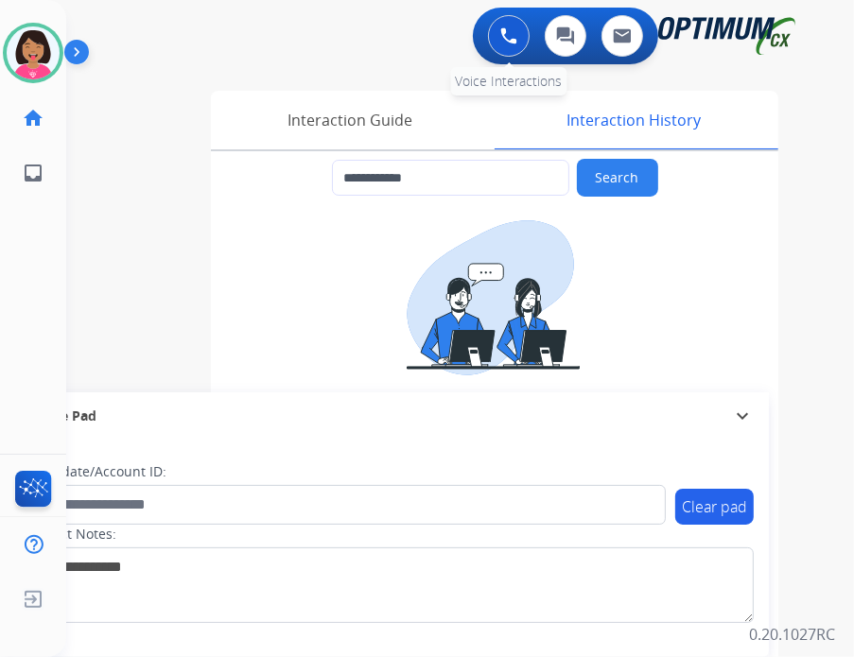
click at [533, 42] on div "0 Voice Interactions" at bounding box center [509, 36] width 57 height 42
click at [526, 44] on button at bounding box center [509, 36] width 42 height 42
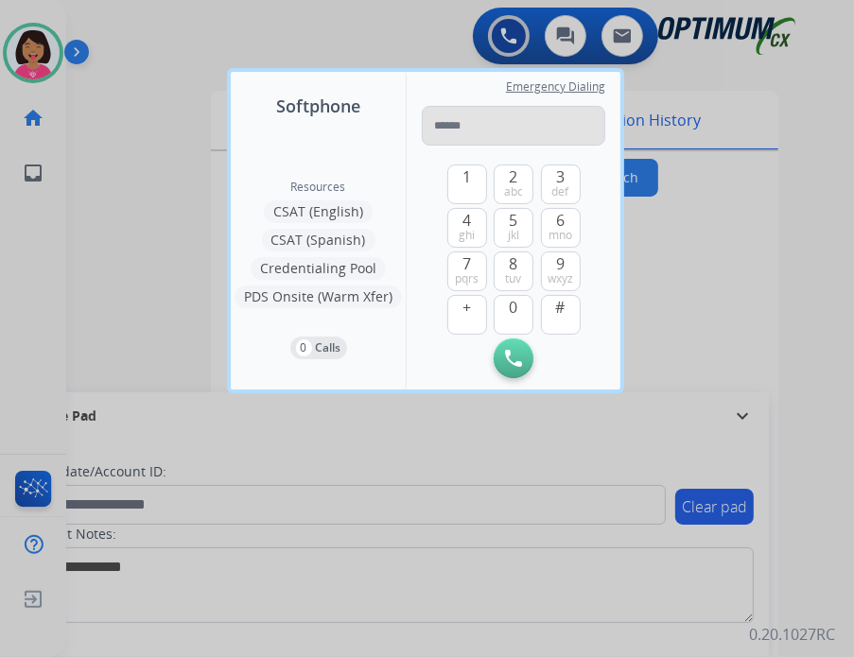
click at [465, 130] on input "tel" at bounding box center [514, 126] width 184 height 40
type input "**********"
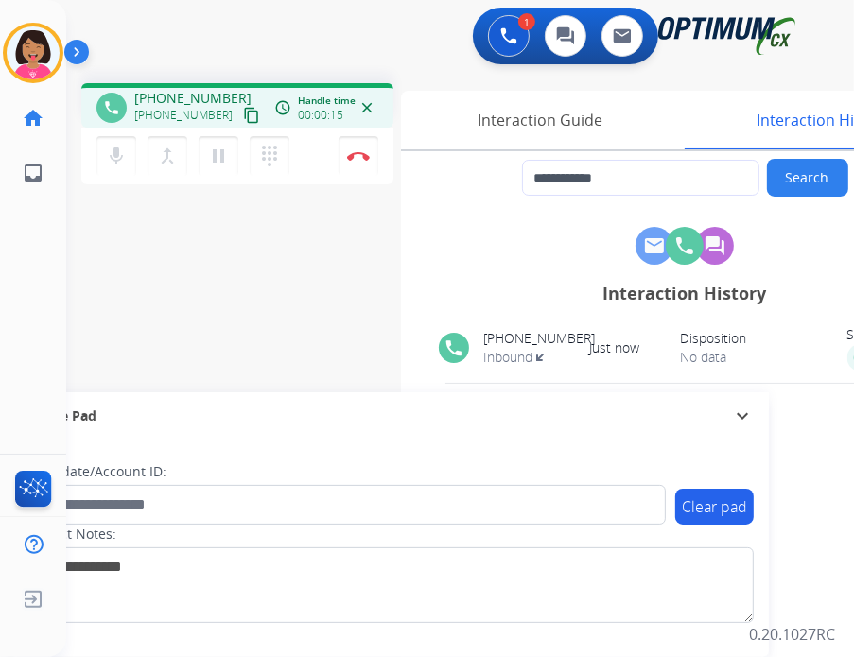
click at [66, 306] on div "**********" at bounding box center [437, 462] width 743 height 789
click at [243, 113] on mat-icon "content_copy" at bounding box center [251, 115] width 17 height 17
click at [66, 628] on div "Clear pad Candidate/Account ID: Contact Notes:" at bounding box center [389, 549] width 760 height 218
click at [355, 166] on button "Disconnect" at bounding box center [359, 156] width 40 height 40
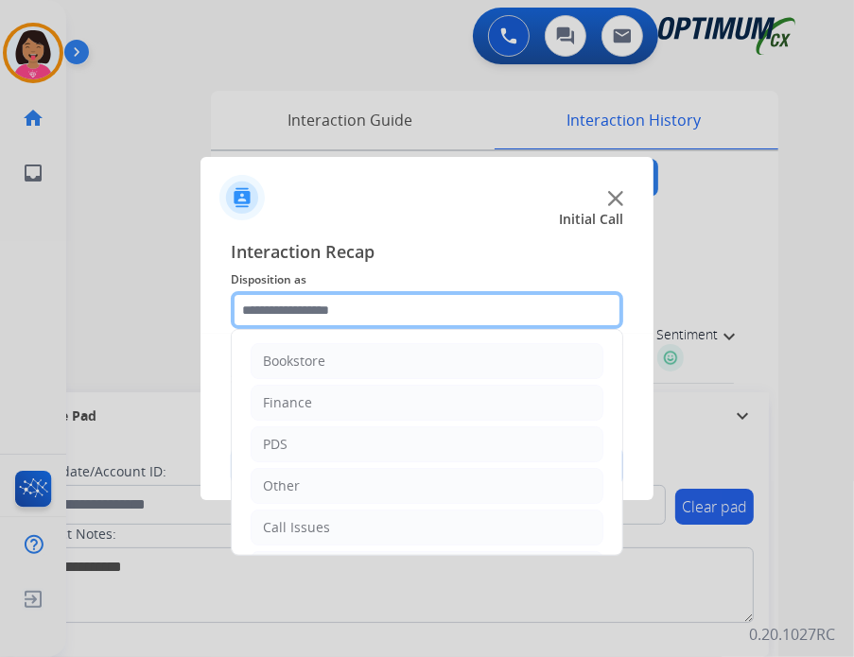
click at [307, 321] on input "text" at bounding box center [427, 310] width 393 height 38
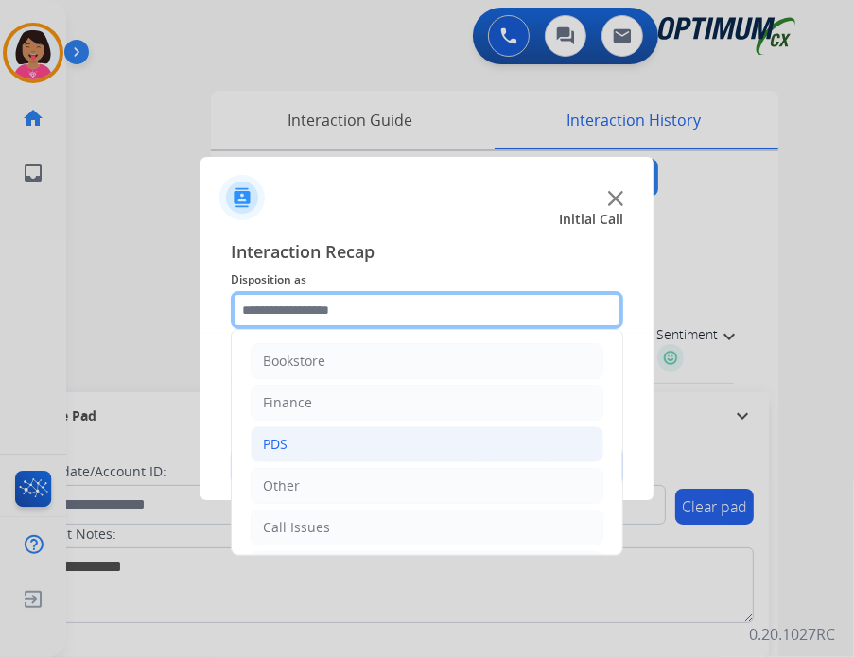
scroll to position [125, 0]
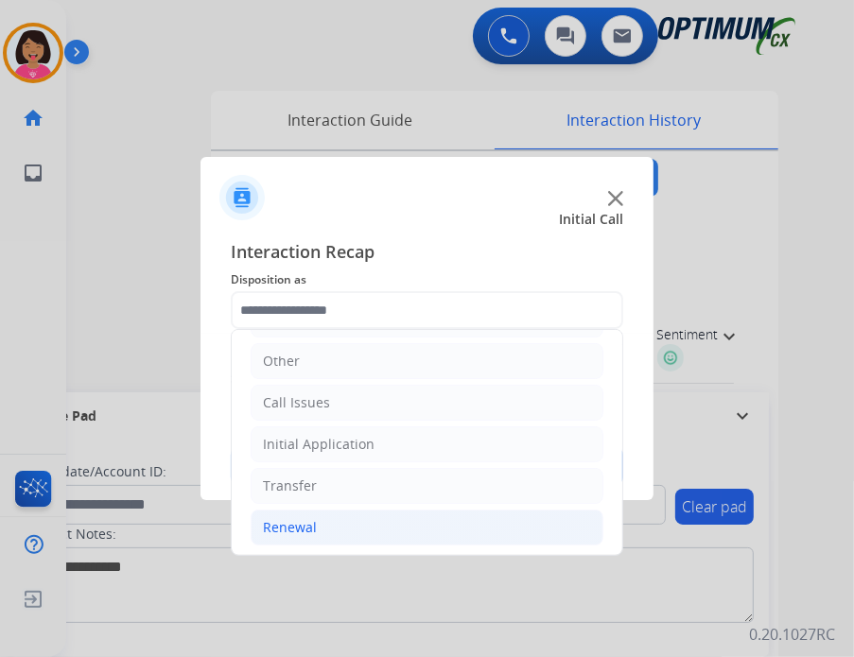
click at [310, 513] on li "Renewal" at bounding box center [427, 528] width 353 height 36
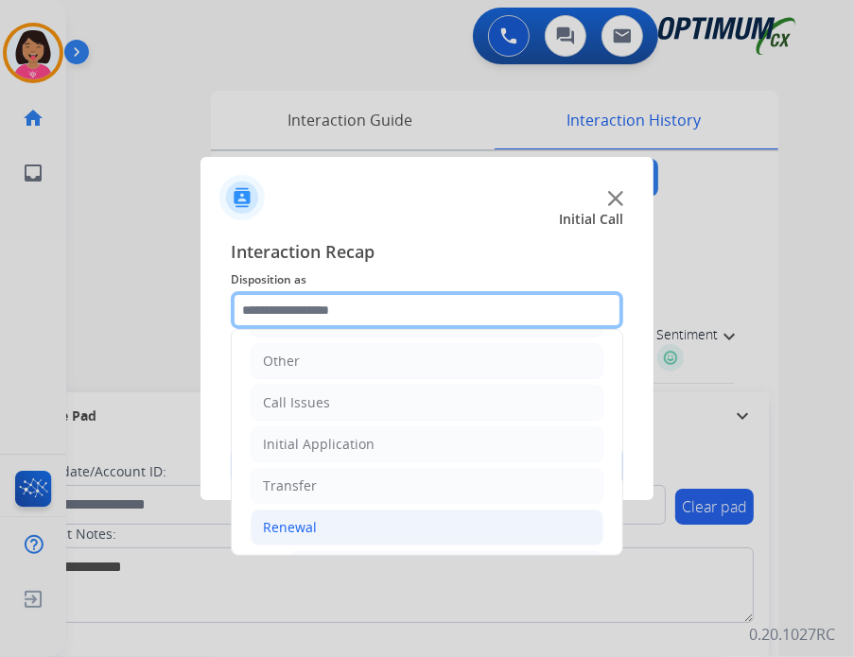
scroll to position [722, 0]
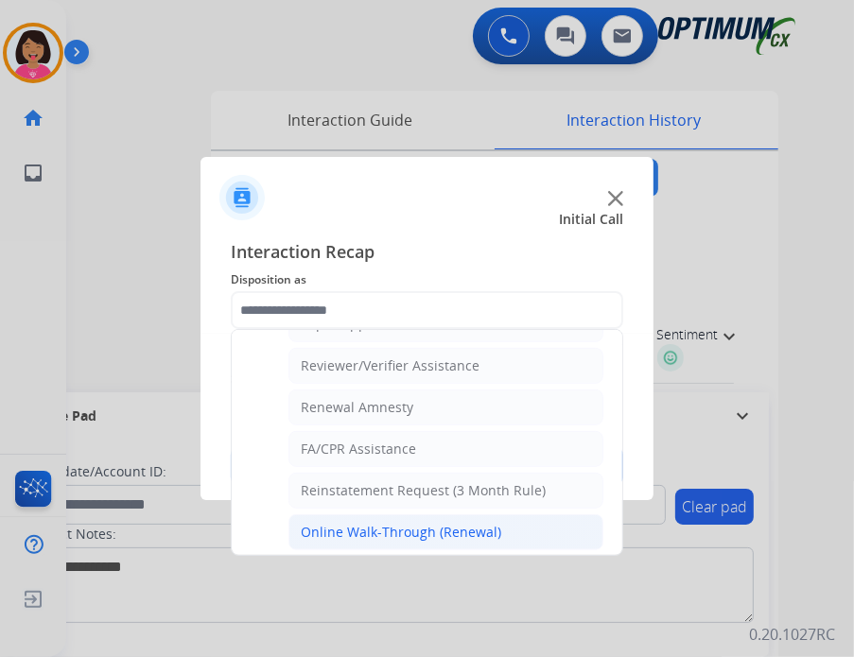
click at [349, 523] on div "Online Walk-Through (Renewal)" at bounding box center [401, 532] width 201 height 19
type input "**********"
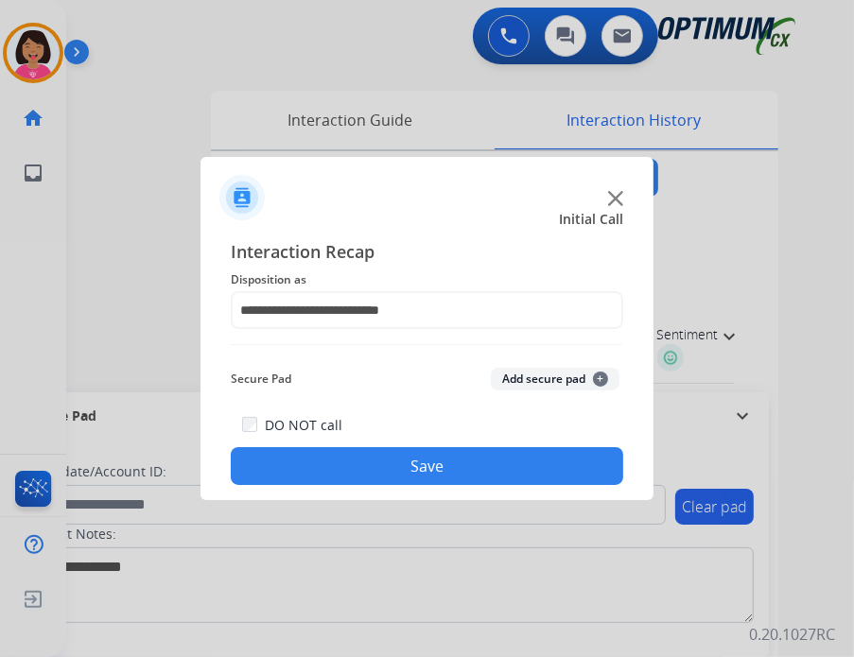
click at [358, 479] on button "Save" at bounding box center [427, 466] width 393 height 38
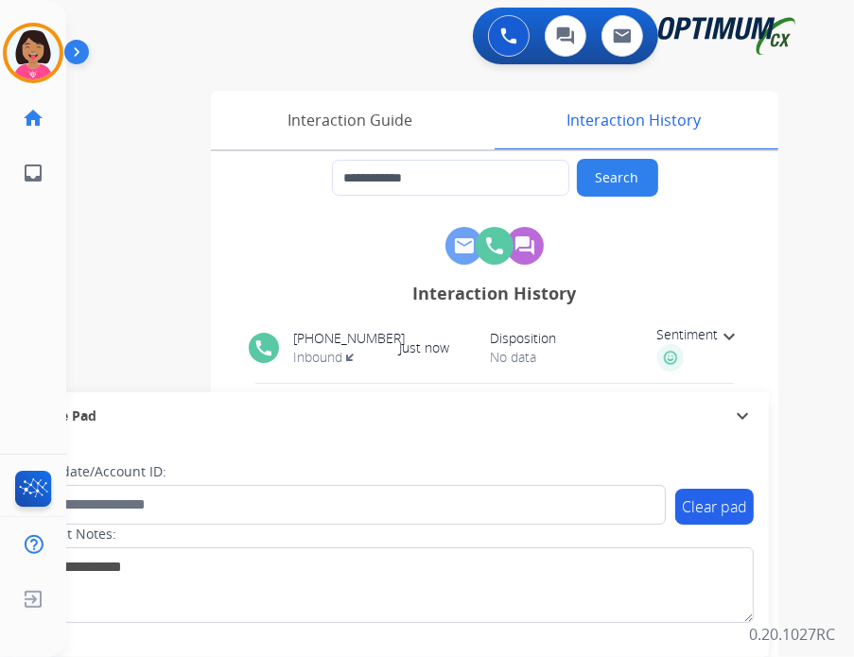
click at [19, 237] on div "Del AfterCallWork Edit Avatar Agent: Del Routing Profile: OCX Training home Hom…" at bounding box center [33, 328] width 66 height 657
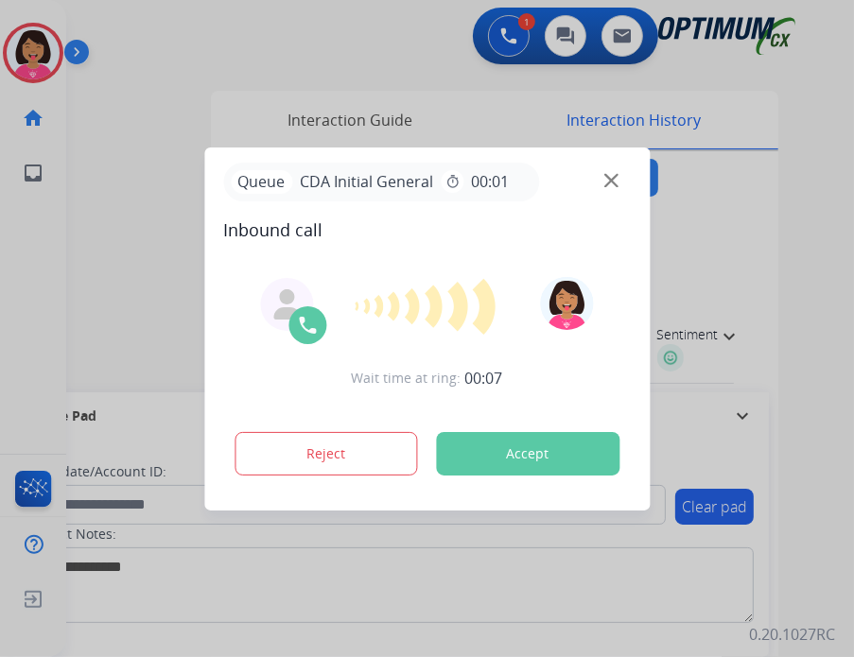
type input "**********"
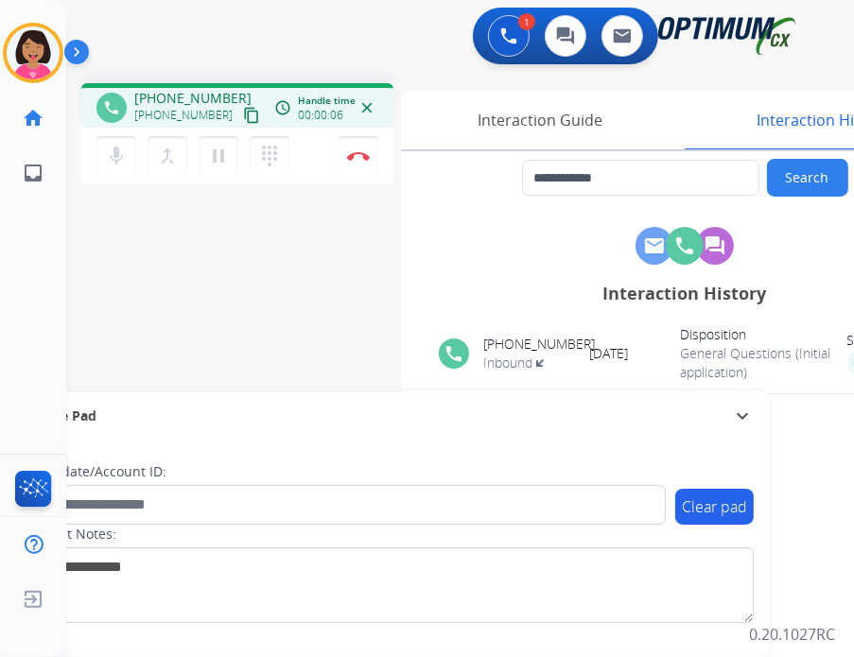
click at [243, 107] on mat-icon "content_copy" at bounding box center [251, 115] width 17 height 17
click at [26, 254] on div "Del Busy Edit Avatar Agent: [PERSON_NAME] Profile: OCX Training home Home Home …" at bounding box center [33, 328] width 66 height 657
click at [243, 110] on mat-icon "content_copy" at bounding box center [251, 115] width 17 height 17
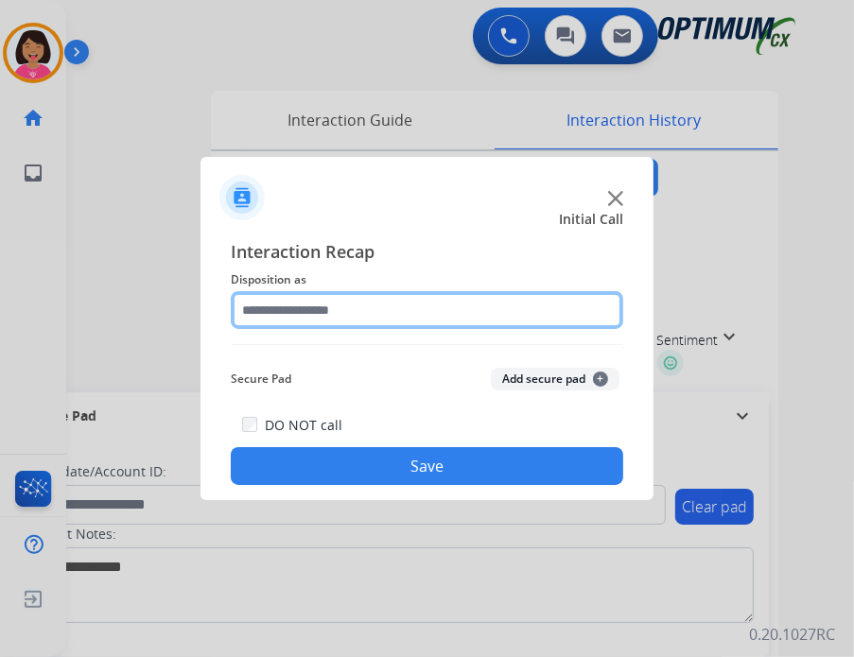
click at [351, 310] on input "text" at bounding box center [427, 310] width 393 height 38
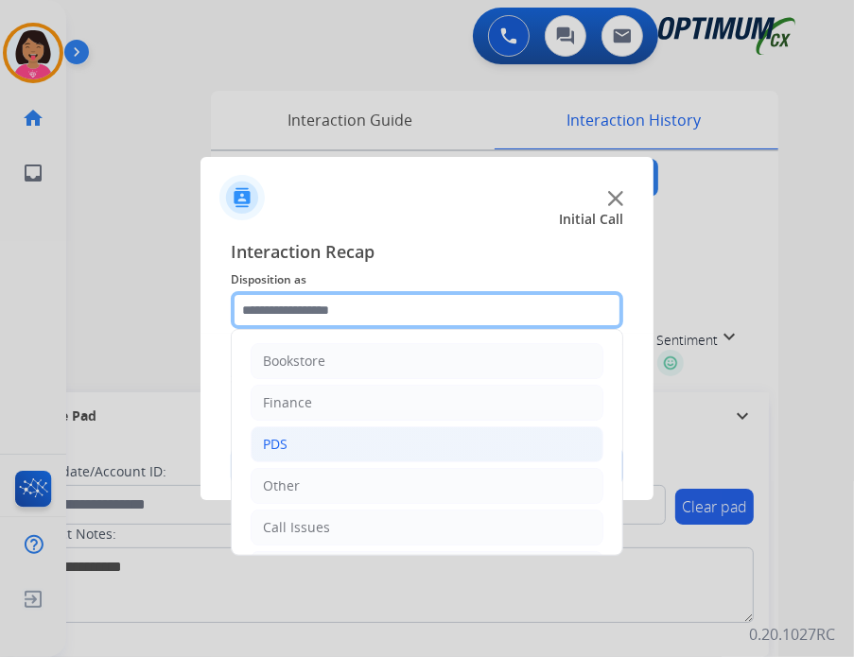
scroll to position [125, 0]
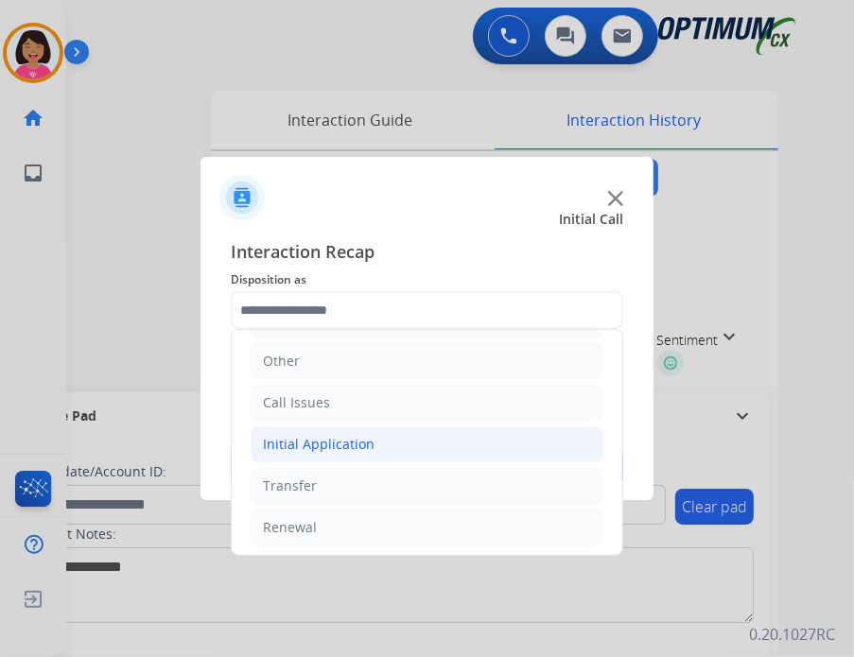
click at [348, 440] on div "Initial Application" at bounding box center [319, 444] width 112 height 19
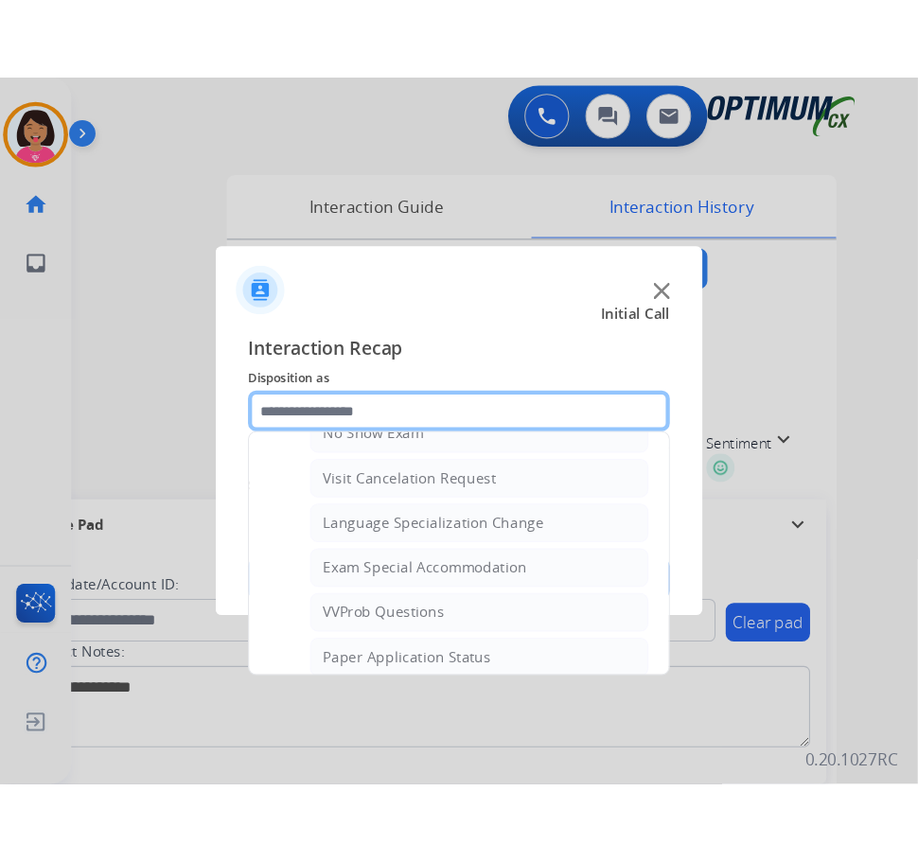
scroll to position [961, 0]
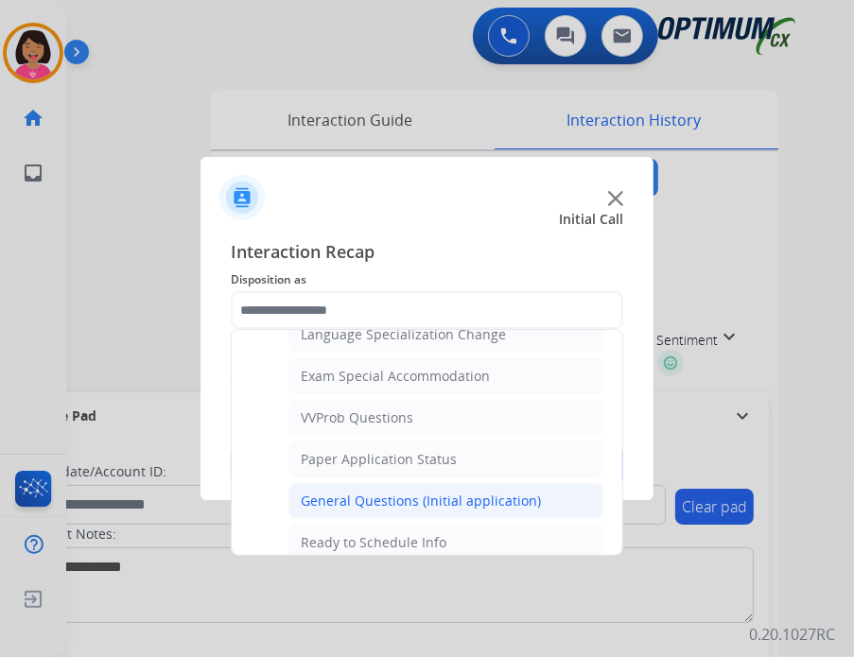
click at [387, 492] on div "General Questions (Initial application)" at bounding box center [421, 501] width 240 height 19
type input "**********"
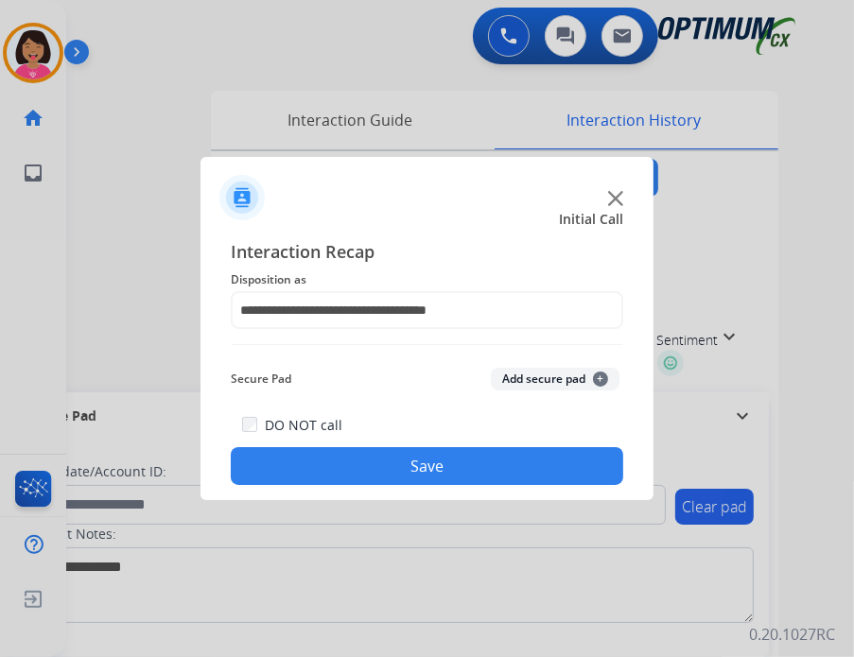
click at [387, 485] on div "**********" at bounding box center [427, 361] width 453 height 277
click at [387, 480] on button "Save" at bounding box center [427, 466] width 393 height 38
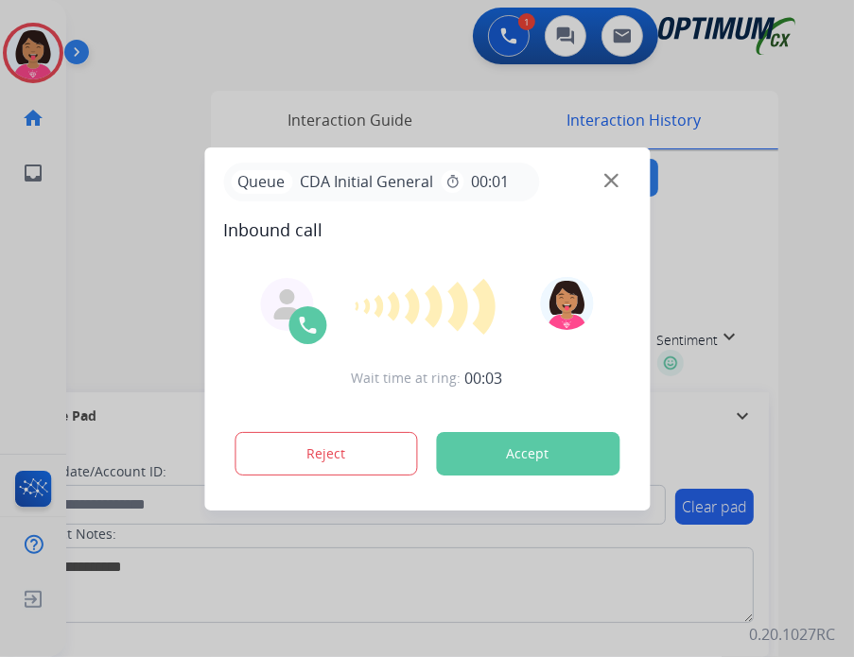
click at [110, 342] on div at bounding box center [427, 328] width 854 height 657
click at [621, 178] on div "Queue CDA Initial General timer 00:01" at bounding box center [427, 182] width 408 height 39
click at [611, 178] on img at bounding box center [611, 180] width 14 height 14
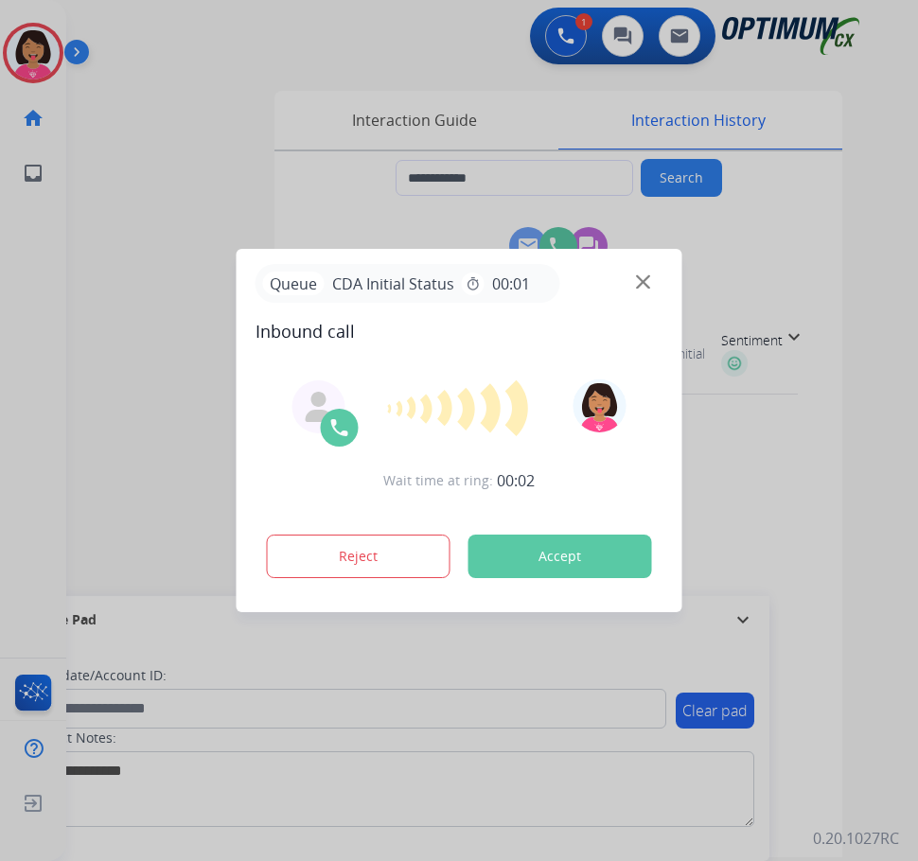
drag, startPoint x: 140, startPoint y: 222, endPoint x: 202, endPoint y: 234, distance: 63.5
click at [140, 222] on div at bounding box center [459, 430] width 918 height 861
click at [644, 280] on img at bounding box center [643, 282] width 14 height 14
type input "**********"
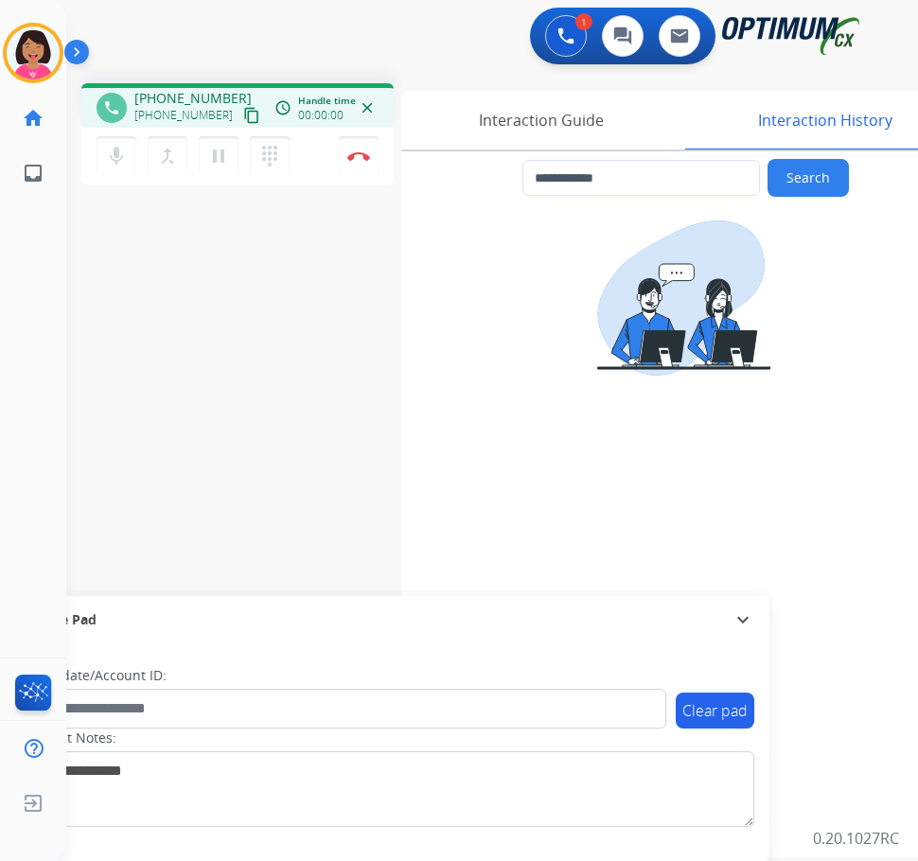
click at [138, 267] on div "**********" at bounding box center [469, 462] width 806 height 789
click at [243, 118] on mat-icon "content_copy" at bounding box center [251, 115] width 17 height 17
click at [110, 229] on div "**********" at bounding box center [469, 462] width 806 height 789
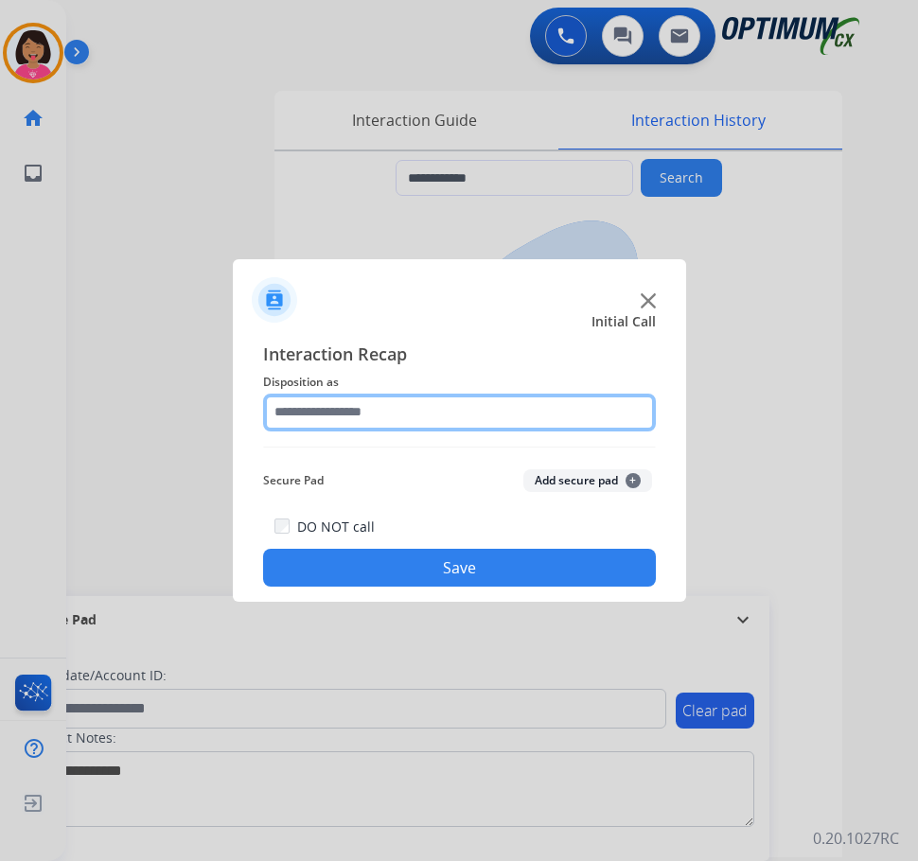
click at [401, 405] on input "text" at bounding box center [459, 413] width 393 height 38
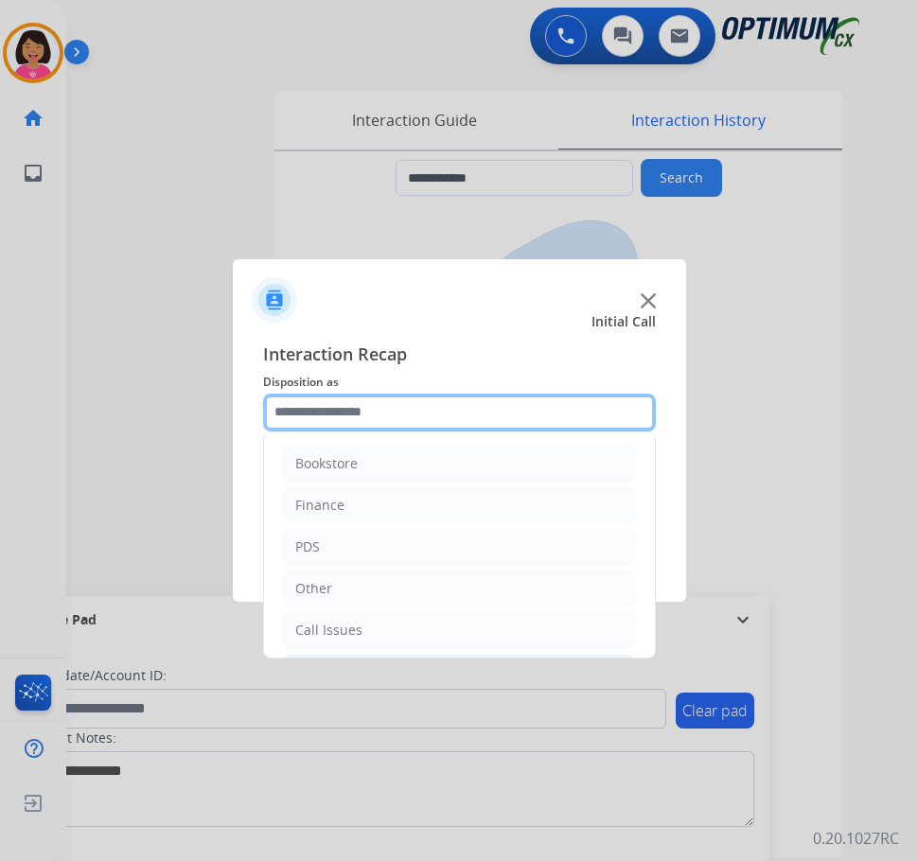
scroll to position [129, 0]
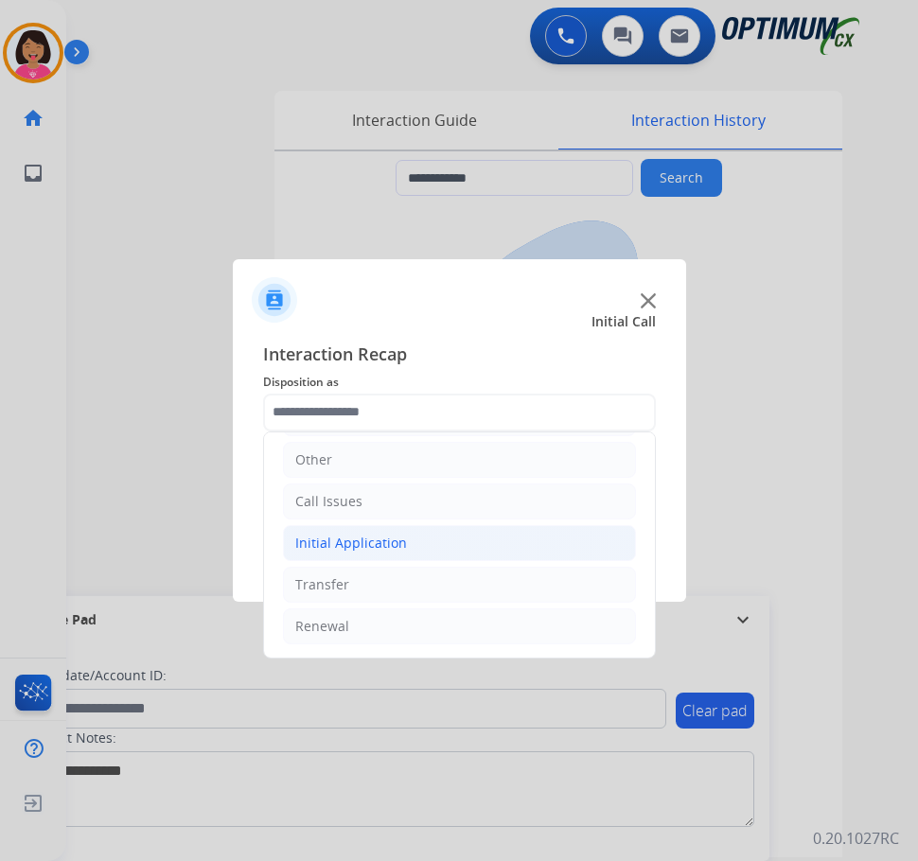
click at [407, 549] on li "Initial Application" at bounding box center [459, 543] width 353 height 36
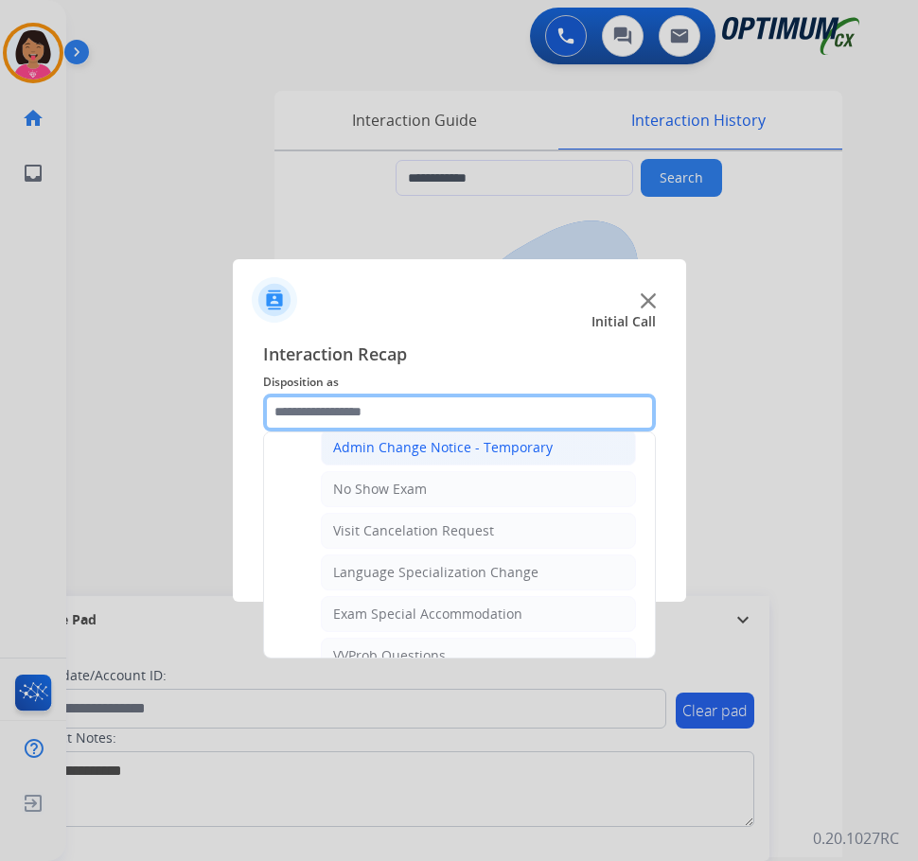
scroll to position [980, 0]
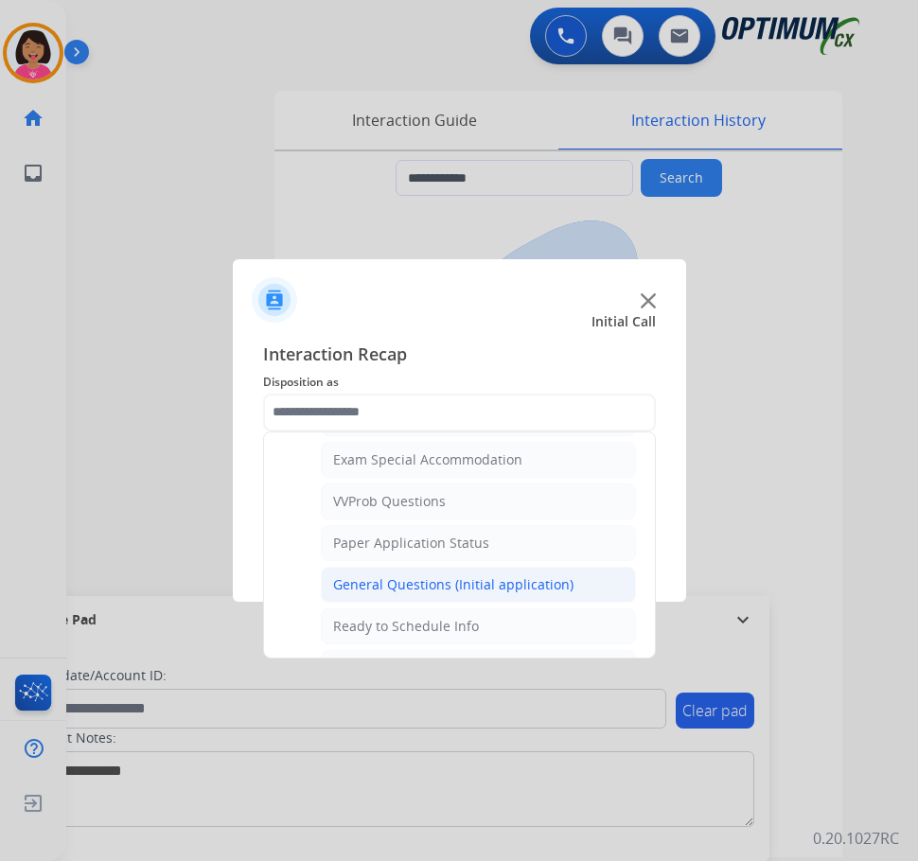
click at [439, 578] on div "General Questions (Initial application)" at bounding box center [453, 584] width 240 height 19
type input "**********"
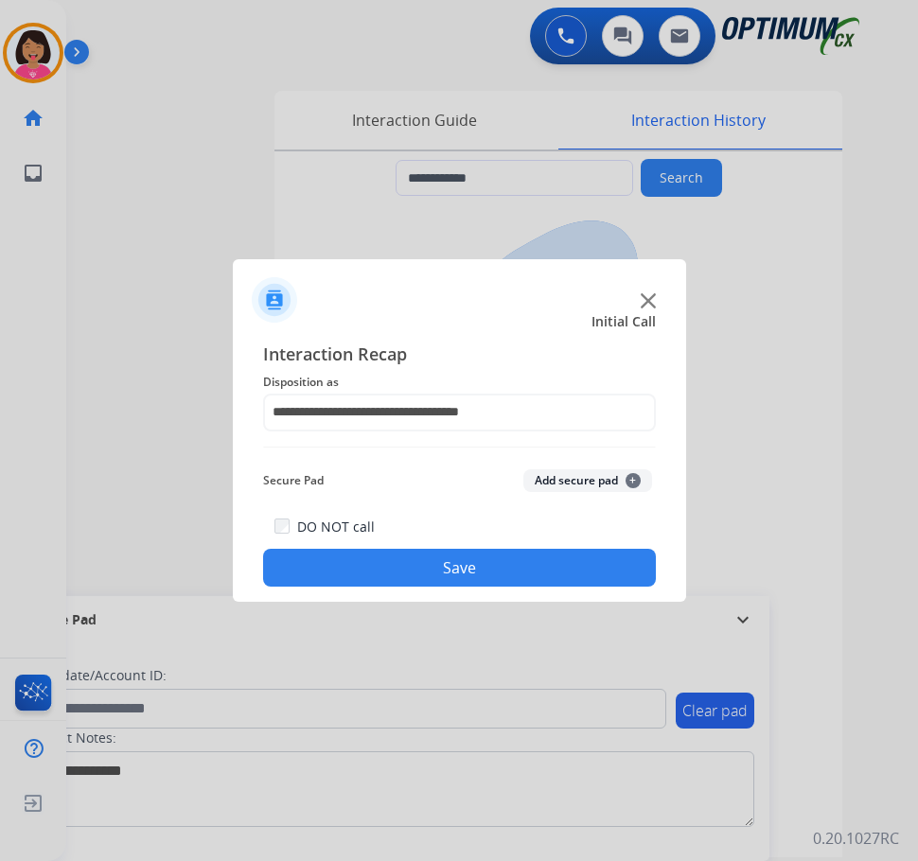
click at [439, 578] on button "Save" at bounding box center [459, 568] width 393 height 38
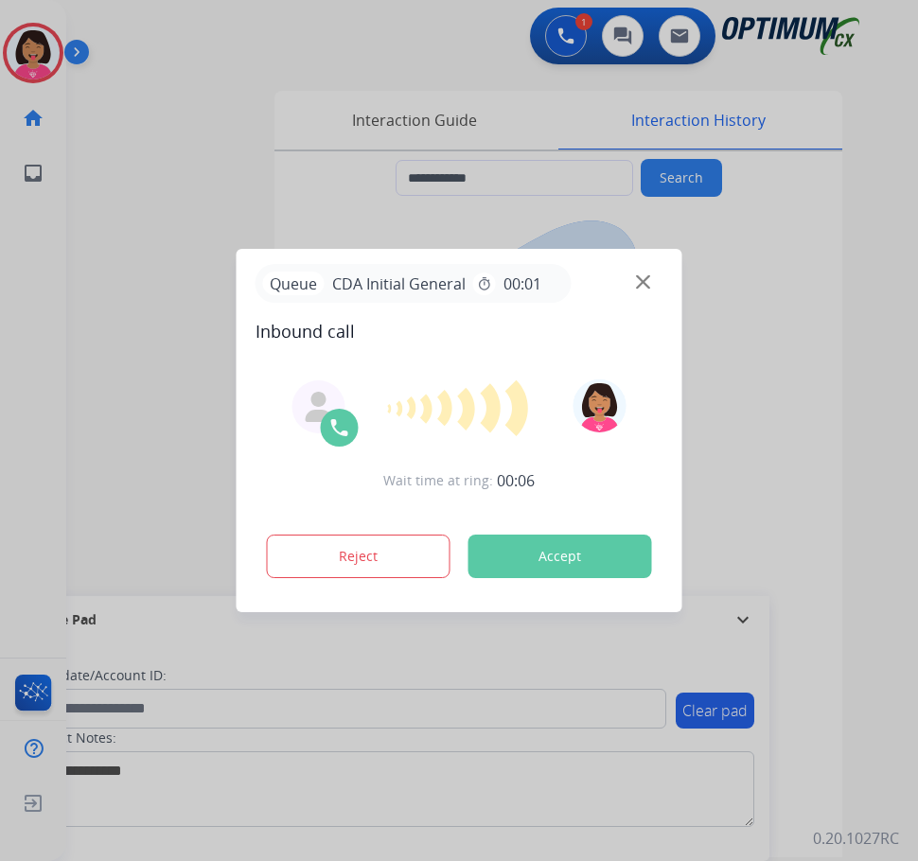
type input "**********"
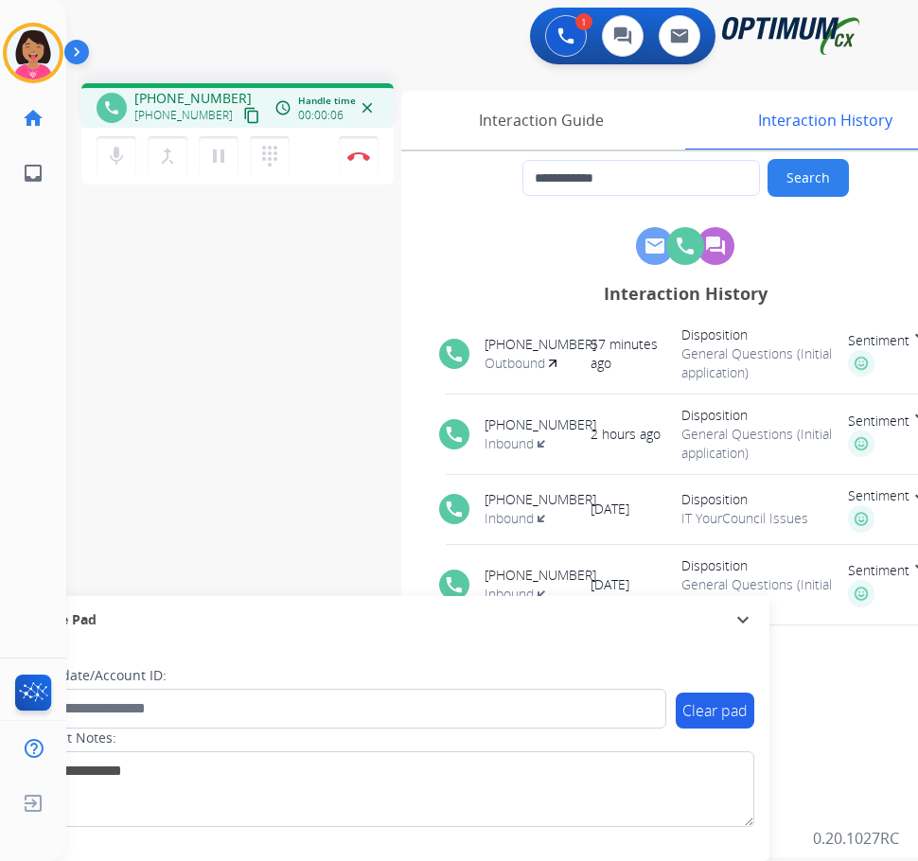
click at [243, 121] on mat-icon "content_copy" at bounding box center [251, 115] width 17 height 17
click at [99, 305] on div "**********" at bounding box center [469, 462] width 806 height 789
click at [549, 108] on div "Interaction Guide" at bounding box center [540, 120] width 279 height 59
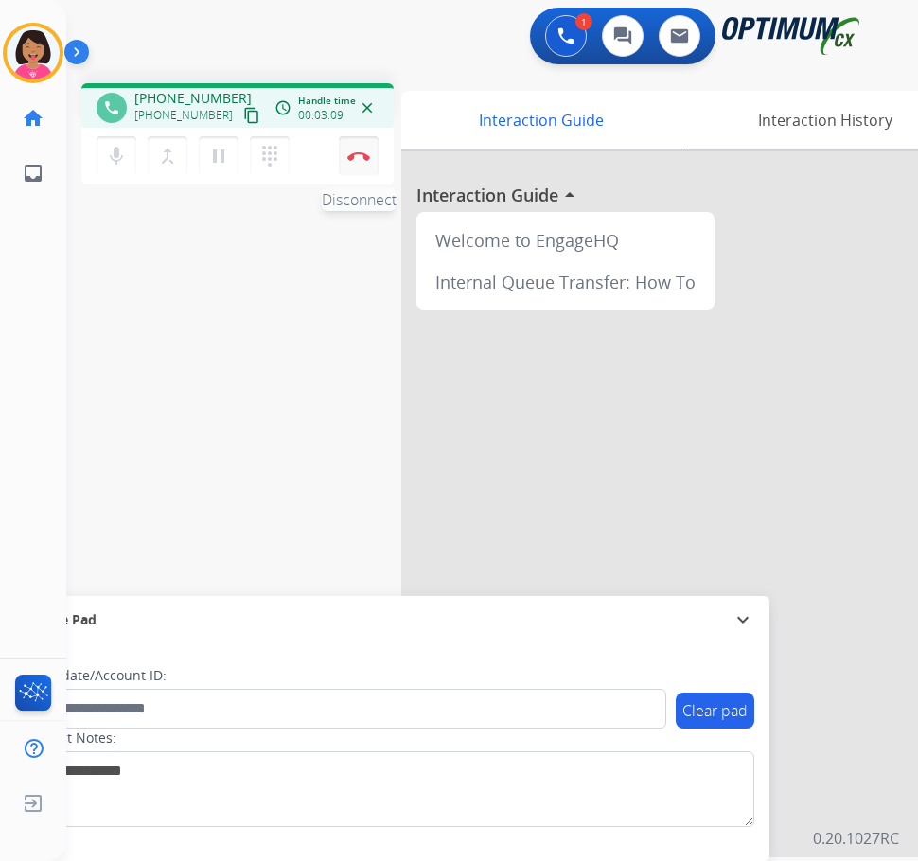
click at [341, 159] on button "Disconnect" at bounding box center [359, 156] width 40 height 40
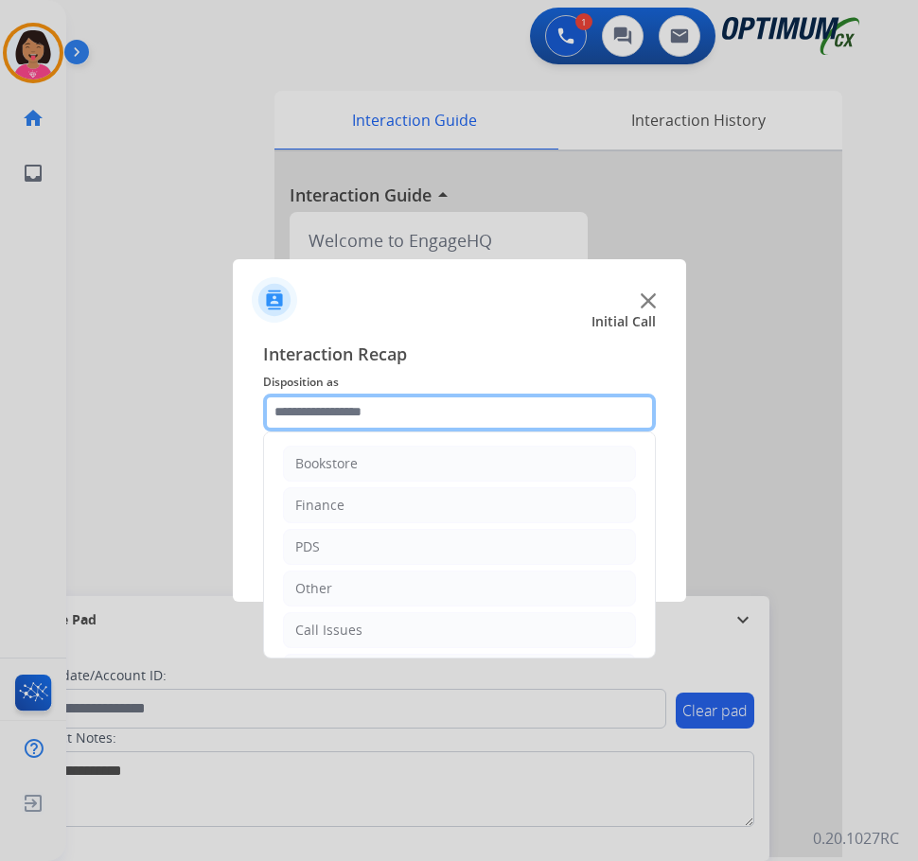
click at [398, 428] on input "text" at bounding box center [459, 413] width 393 height 38
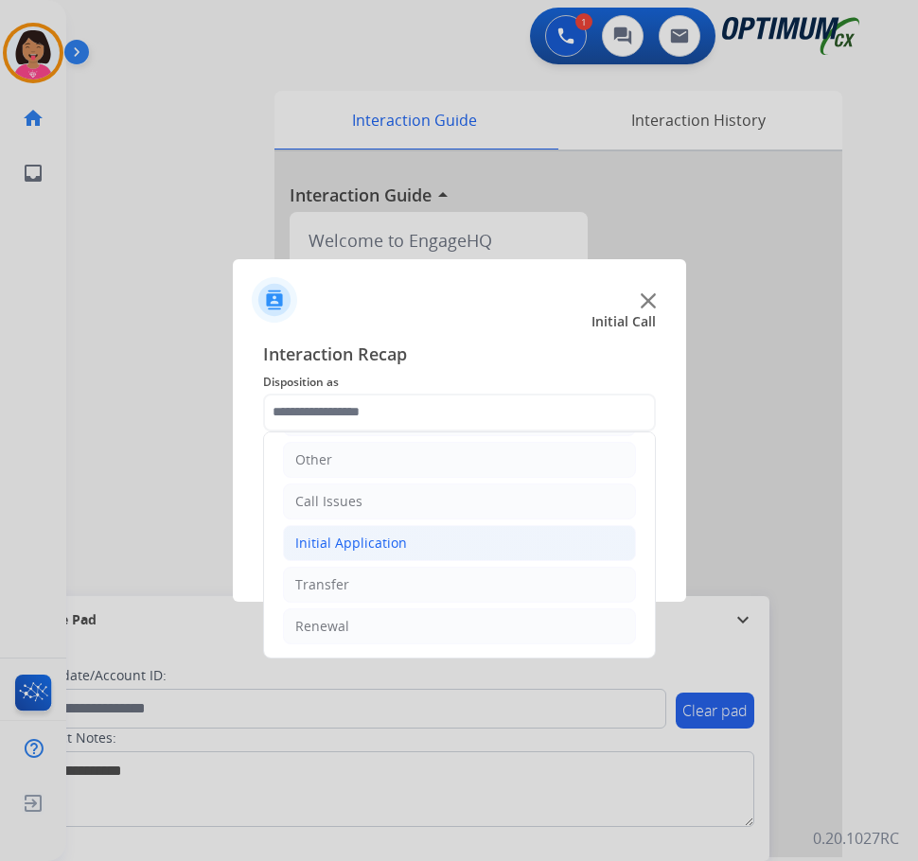
click at [379, 553] on li "Initial Application" at bounding box center [459, 543] width 353 height 36
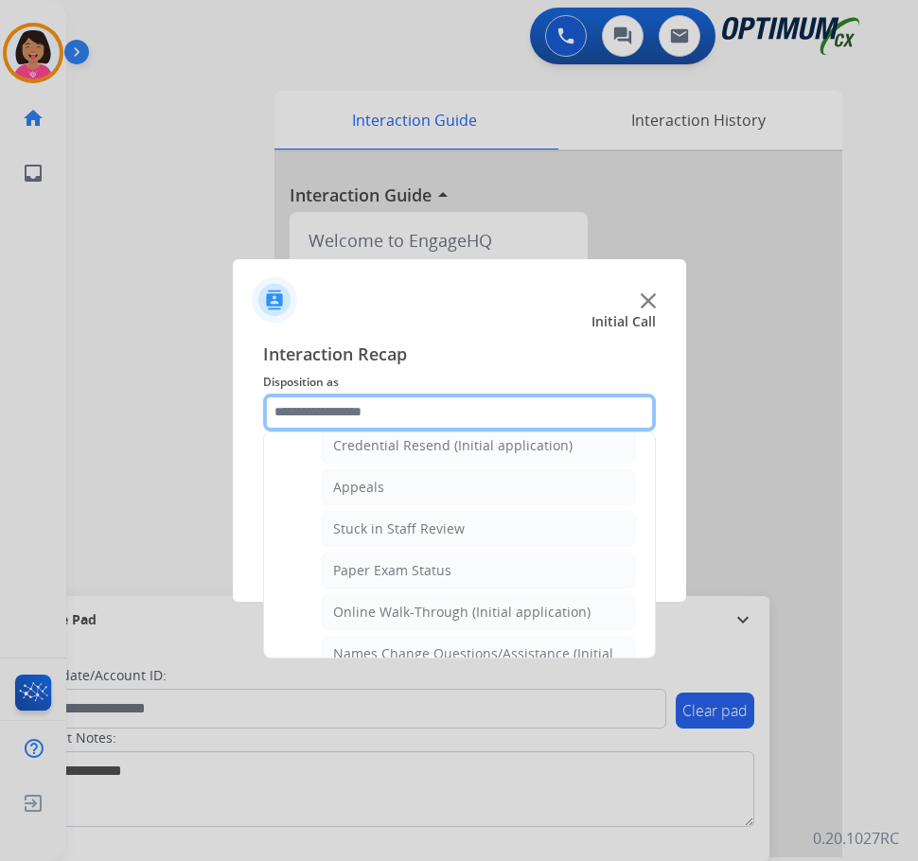
scroll to position [0, 0]
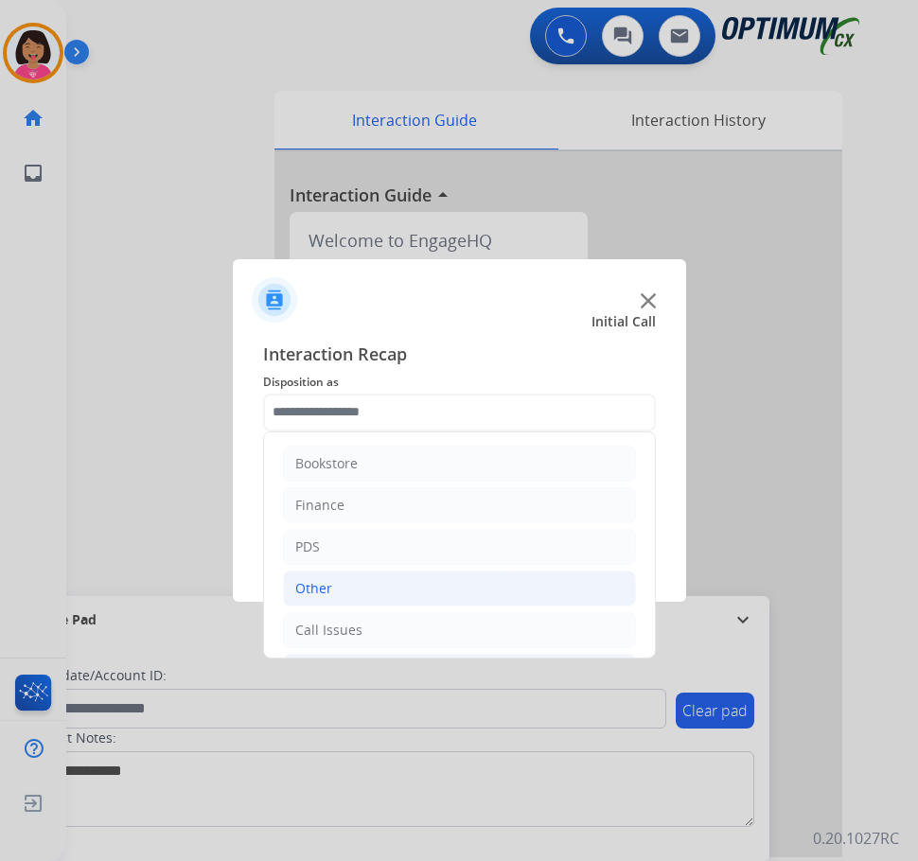
click at [403, 588] on li "Other" at bounding box center [459, 588] width 353 height 36
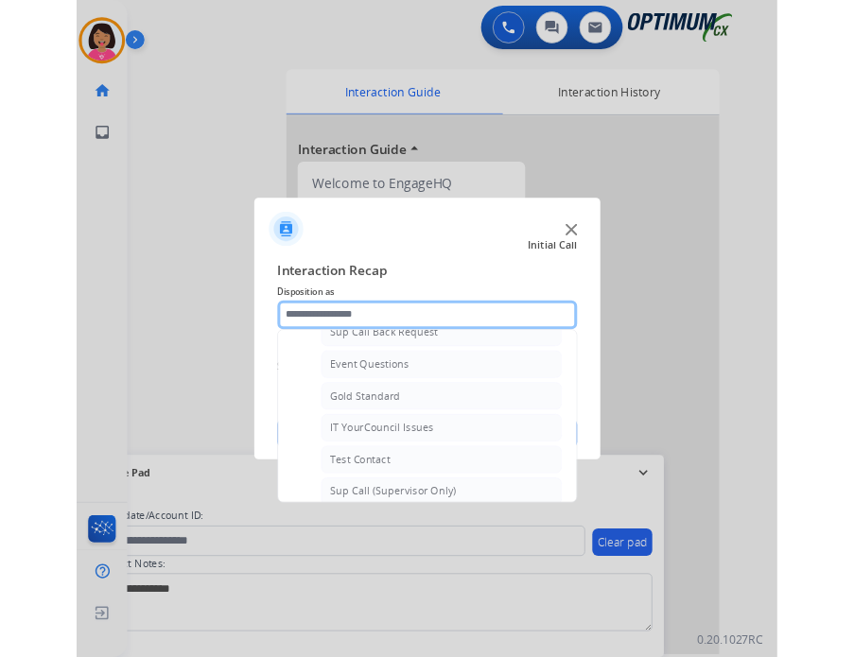
scroll to position [284, 0]
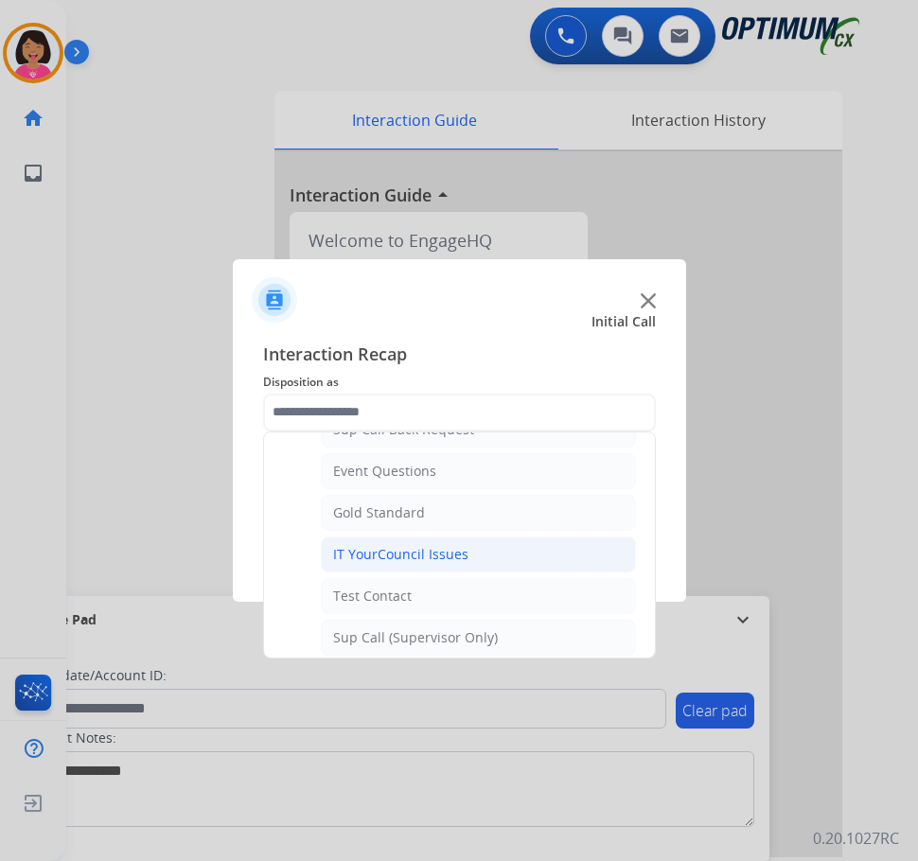
click at [433, 568] on li "IT YourCouncil Issues" at bounding box center [478, 554] width 315 height 36
type input "**********"
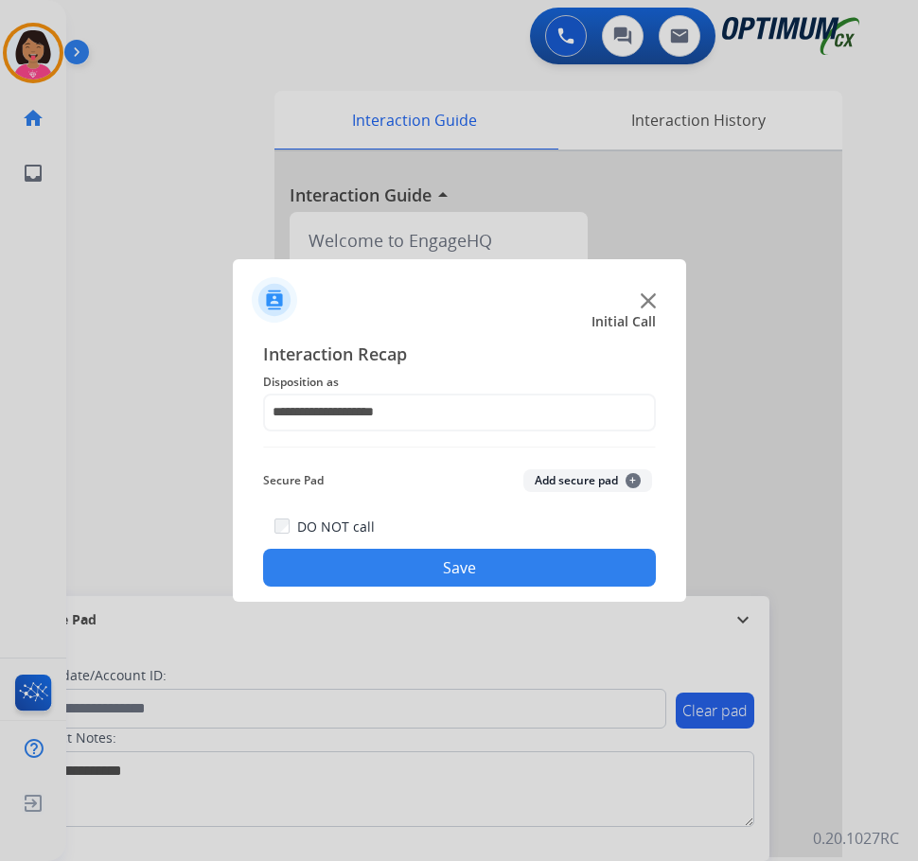
click at [433, 588] on div "**********" at bounding box center [459, 463] width 453 height 277
click at [432, 580] on button "Save" at bounding box center [459, 568] width 393 height 38
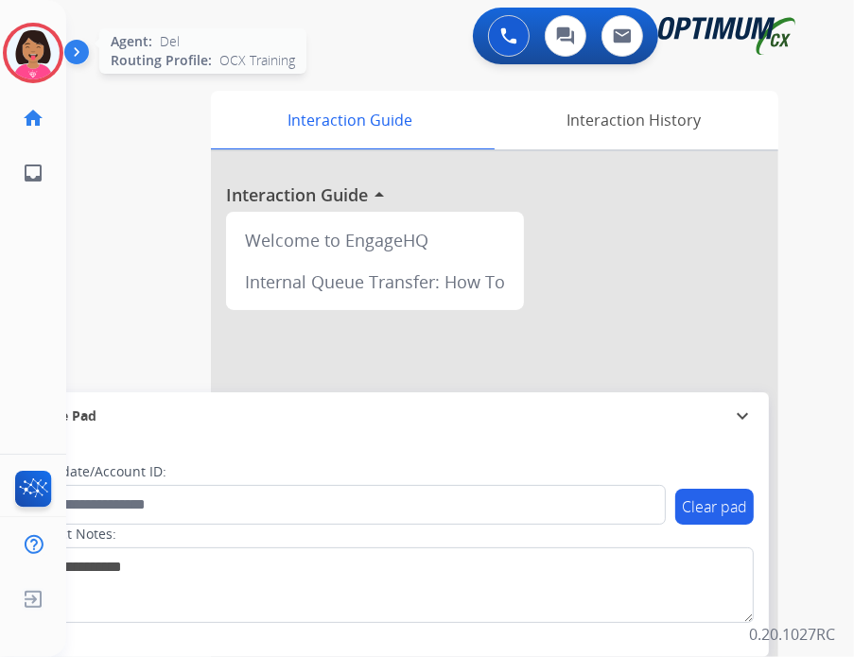
click at [20, 38] on img at bounding box center [33, 52] width 53 height 53
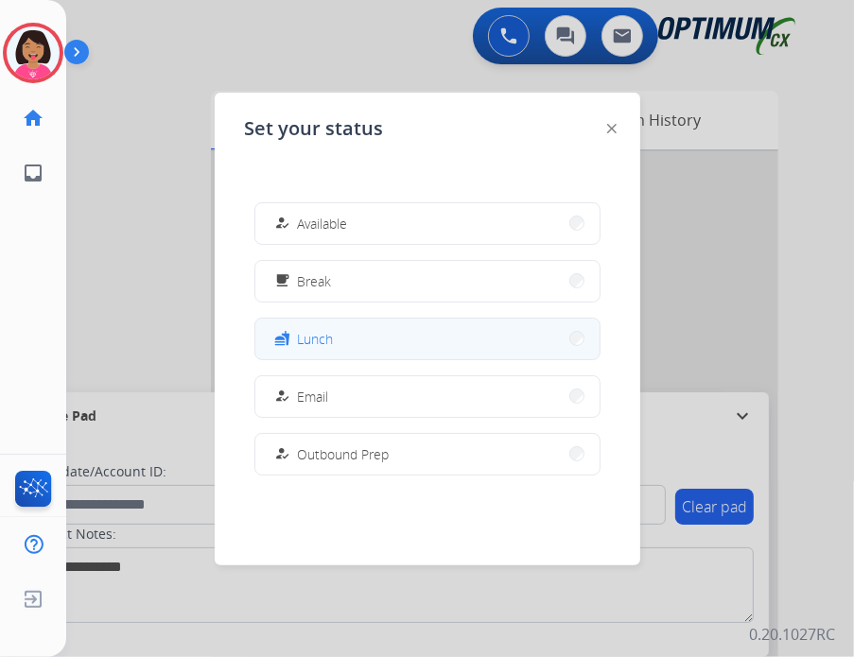
click at [390, 329] on button "fastfood Lunch" at bounding box center [427, 339] width 344 height 41
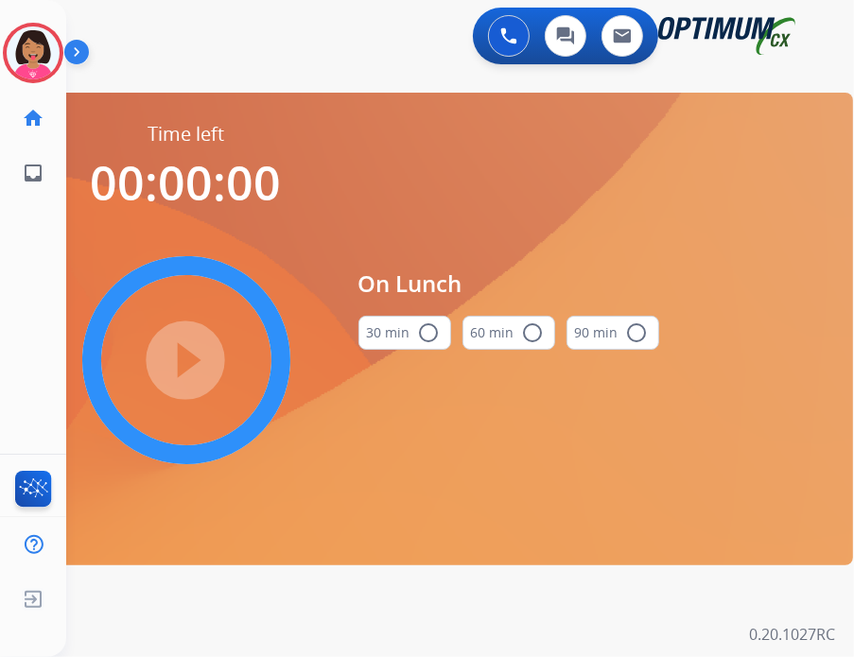
click at [386, 329] on button "30 min radio_button_unchecked" at bounding box center [405, 333] width 93 height 34
click at [187, 359] on mat-icon "play_circle_filled" at bounding box center [186, 360] width 23 height 23
